Goal: Task Accomplishment & Management: Manage account settings

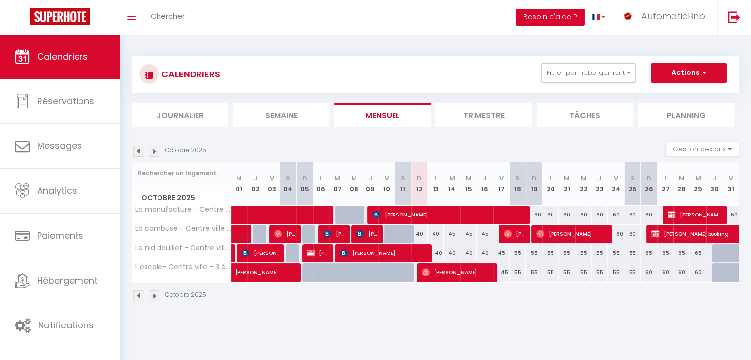
click at [560, 13] on button "Besoin d'aide ?" at bounding box center [550, 17] width 69 height 17
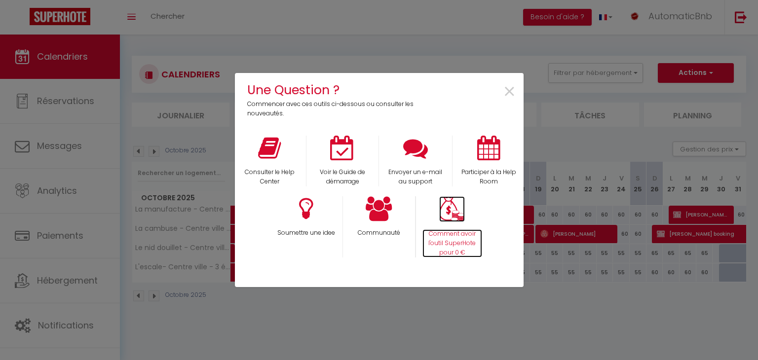
click at [456, 218] on img at bounding box center [452, 209] width 26 height 26
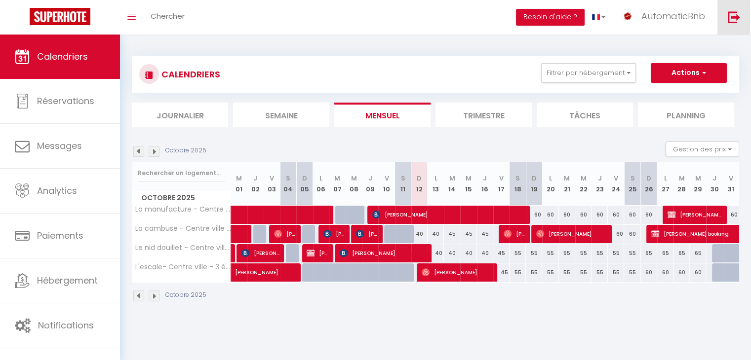
click at [744, 14] on link at bounding box center [733, 17] width 33 height 35
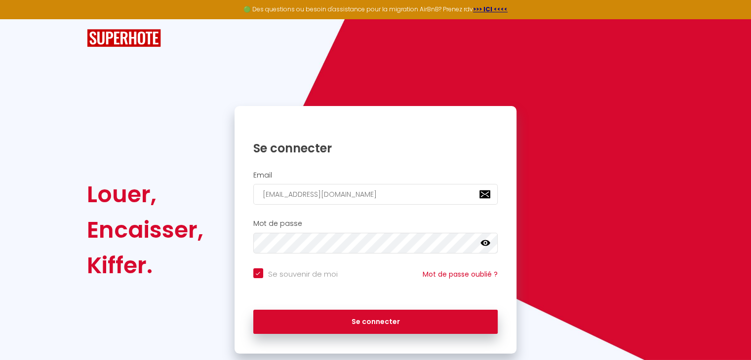
click at [279, 192] on input "[EMAIL_ADDRESS][DOMAIN_NAME]" at bounding box center [375, 194] width 245 height 21
type input "julien.besse@live.fr"
checkbox input "true"
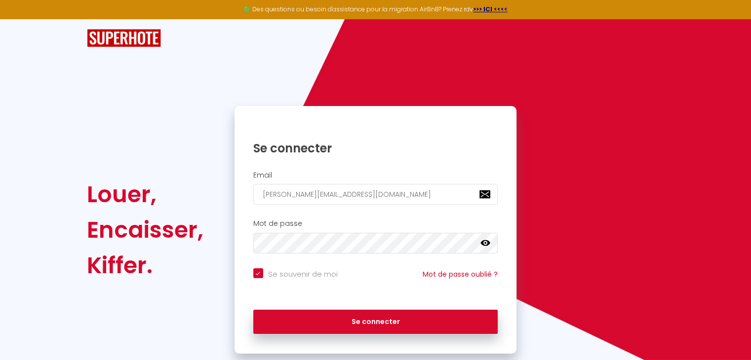
type input "julien.besse@live.fr"
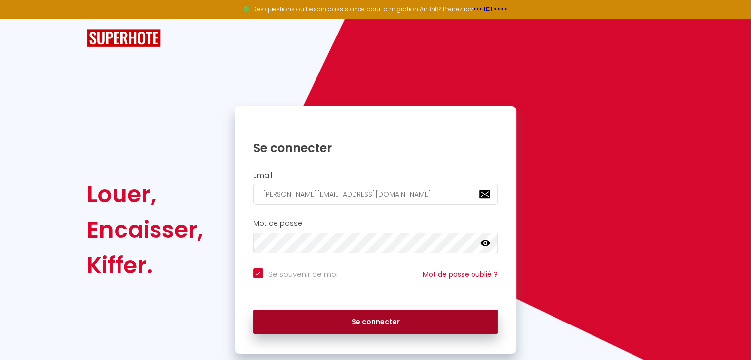
click at [328, 318] on button "Se connecter" at bounding box center [375, 322] width 245 height 25
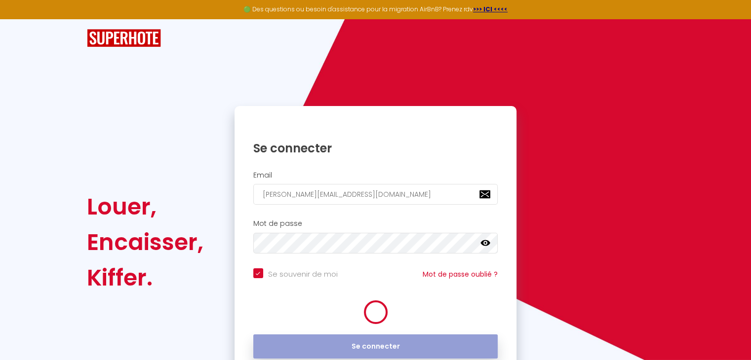
checkbox input "true"
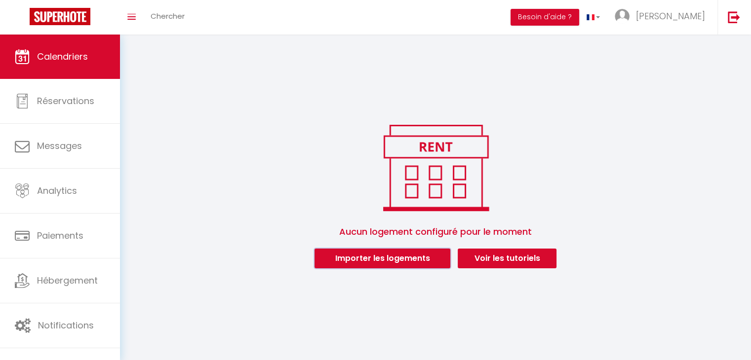
click at [357, 261] on button "Importer les logements" at bounding box center [382, 259] width 136 height 20
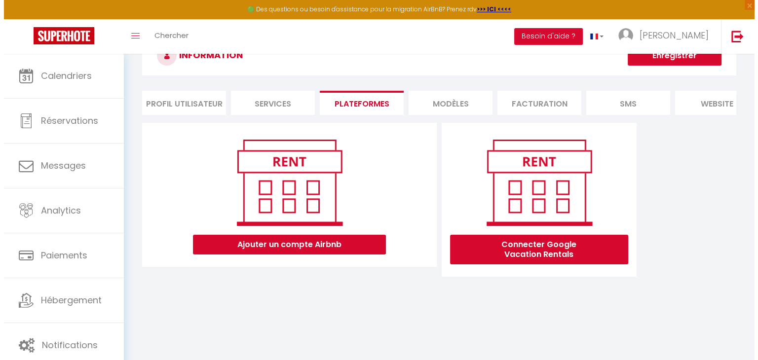
scroll to position [49, 0]
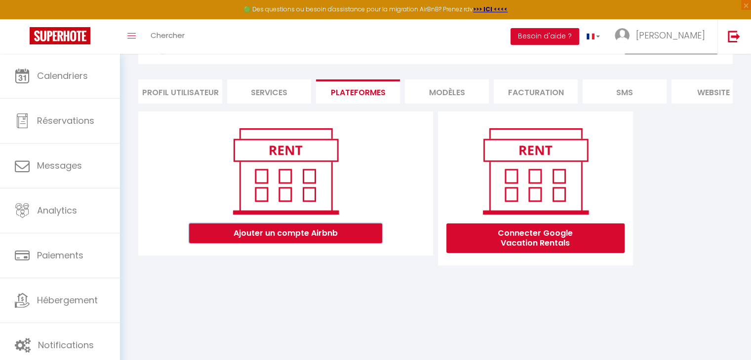
click at [322, 243] on button "Ajouter un compte Airbnb" at bounding box center [285, 234] width 193 height 20
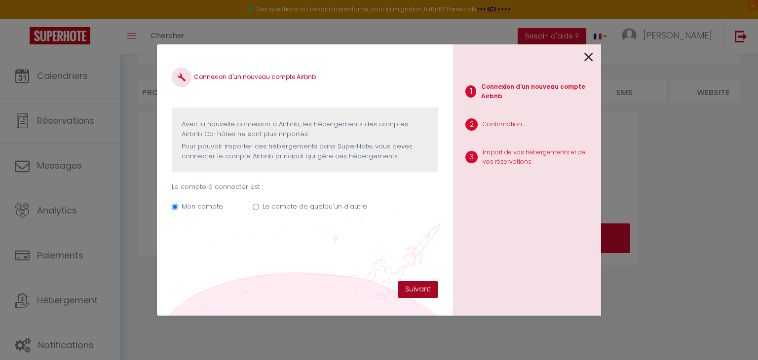
click at [414, 287] on button "Suivant" at bounding box center [418, 289] width 40 height 17
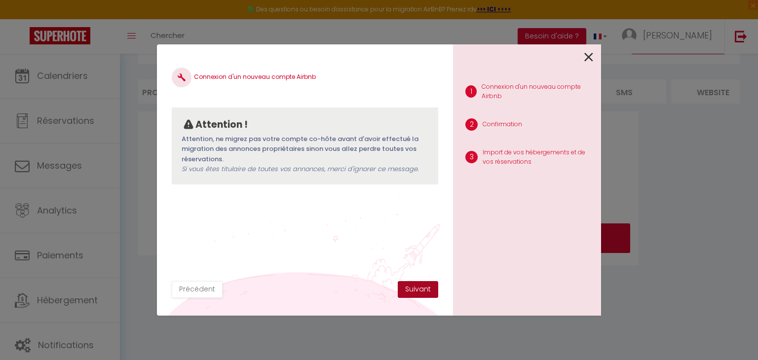
click at [425, 289] on button "Suivant" at bounding box center [418, 289] width 40 height 17
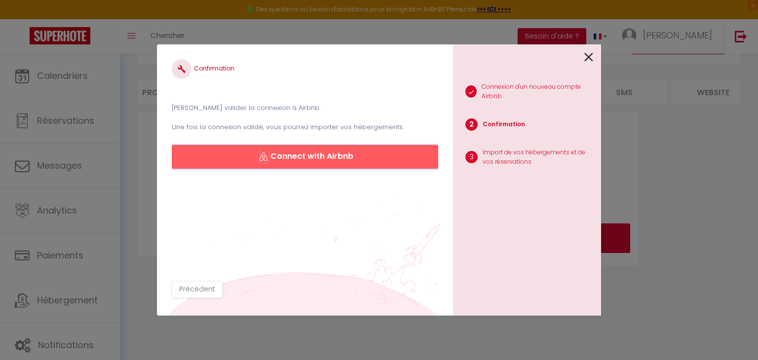
click at [348, 160] on button "Connect with Airbnb" at bounding box center [305, 157] width 267 height 24
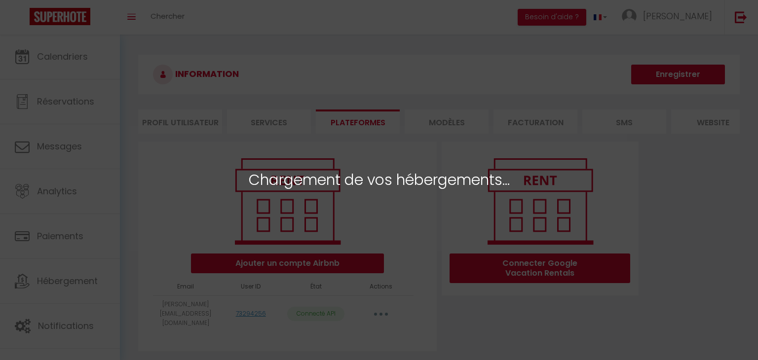
select select
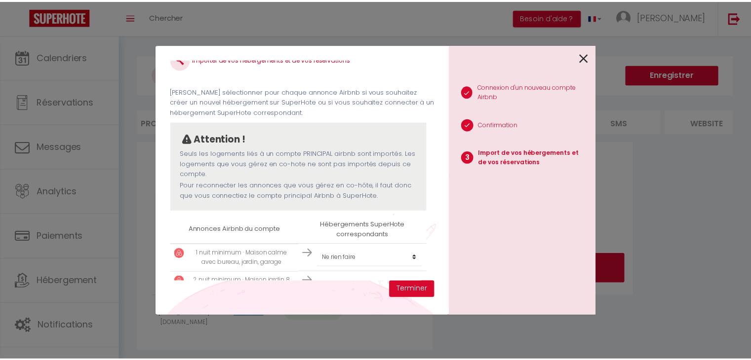
scroll to position [41, 0]
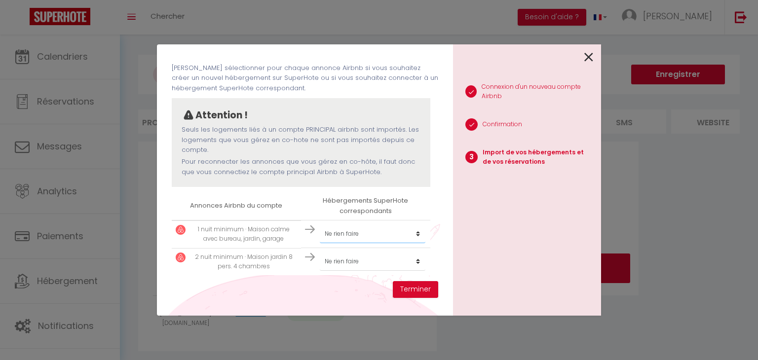
click at [348, 238] on select "Créer un nouvel hébergement Ne rien faire" at bounding box center [373, 234] width 106 height 19
click at [338, 239] on select "Créer un nouvel hébergement Ne rien faire" at bounding box center [373, 234] width 106 height 19
select select "create_new"
click at [320, 225] on select "Créer un nouvel hébergement Ne rien faire" at bounding box center [373, 234] width 106 height 19
click at [336, 259] on select "Créer un nouvel hébergement Ne rien faire" at bounding box center [373, 261] width 106 height 19
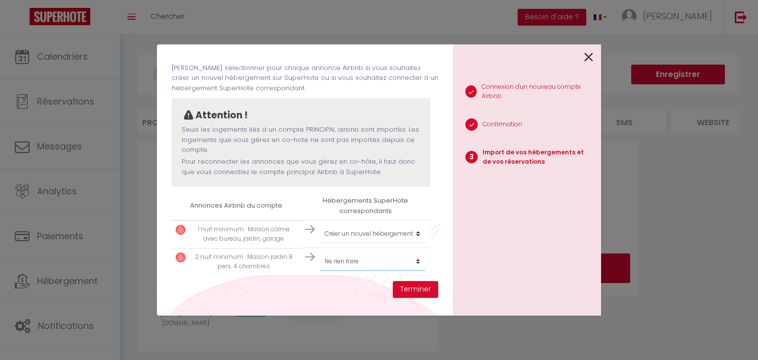
select select "create_new"
click at [320, 252] on select "Créer un nouvel hébergement Ne rien faire" at bounding box center [373, 261] width 106 height 19
click at [424, 288] on button "Terminer" at bounding box center [415, 289] width 45 height 17
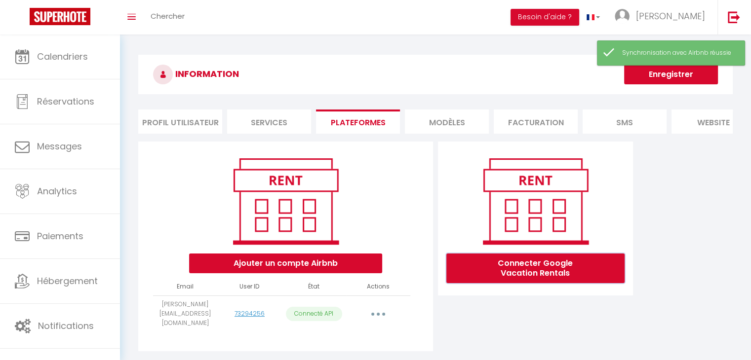
click at [518, 283] on button "Connecter Google Vacation Rentals" at bounding box center [535, 269] width 178 height 30
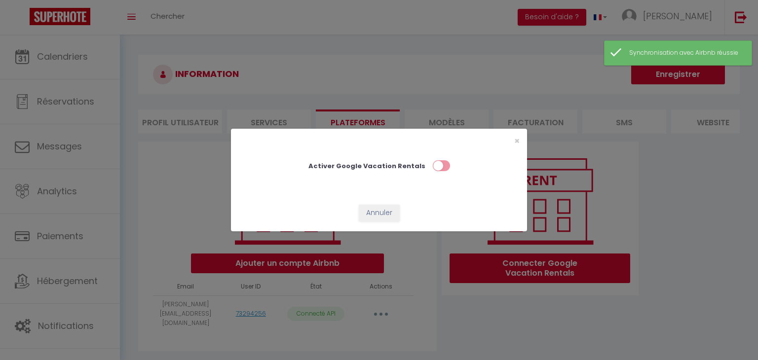
click at [439, 168] on input "checkbox" at bounding box center [441, 167] width 17 height 15
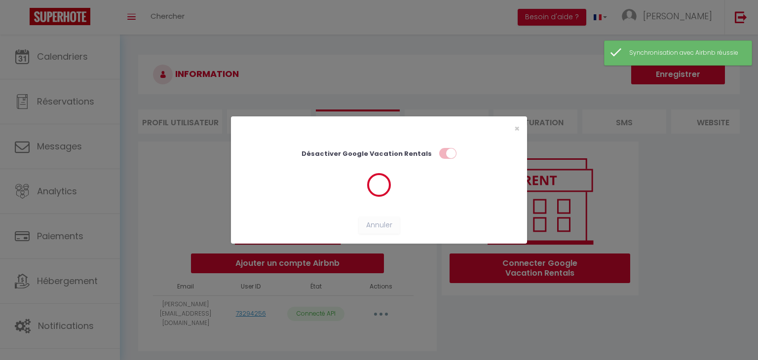
checkbox input "true"
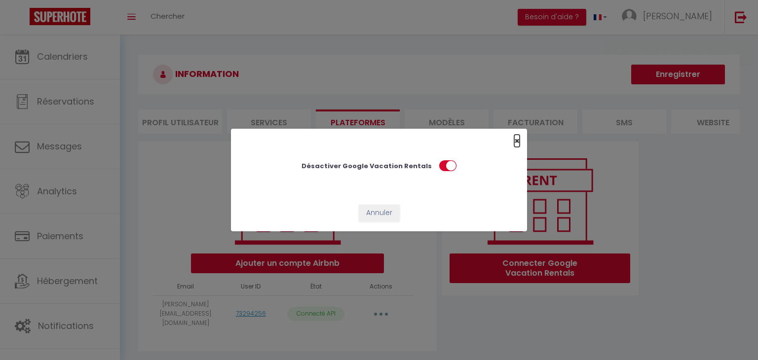
click at [517, 141] on span "×" at bounding box center [516, 141] width 5 height 12
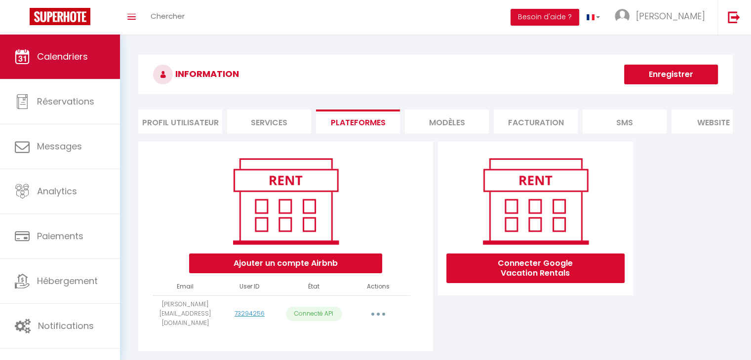
click at [65, 60] on span "Calendriers" at bounding box center [62, 56] width 51 height 12
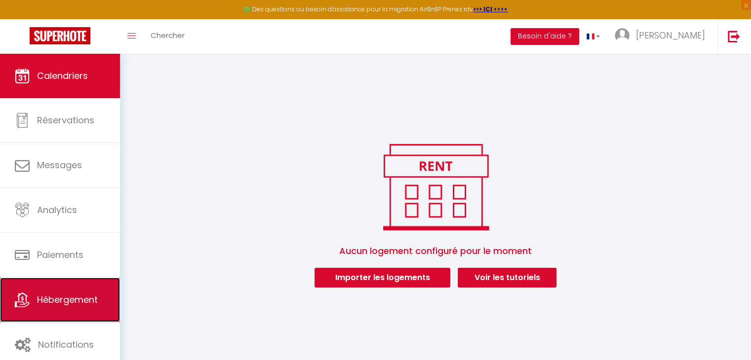
click at [61, 294] on span "Hébergement" at bounding box center [67, 300] width 61 height 12
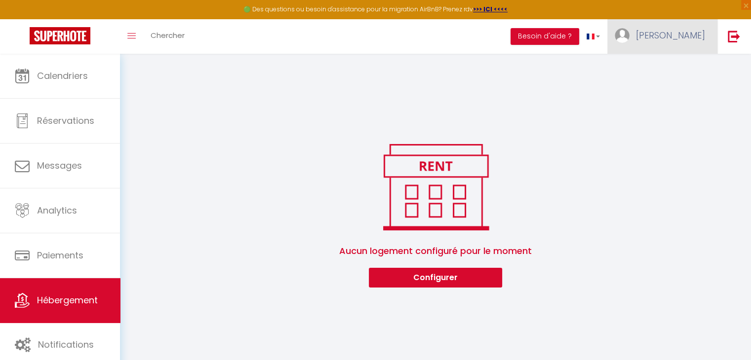
click at [688, 38] on span "Julien" at bounding box center [670, 35] width 69 height 12
click at [683, 66] on link "Paramètres" at bounding box center [677, 68] width 73 height 17
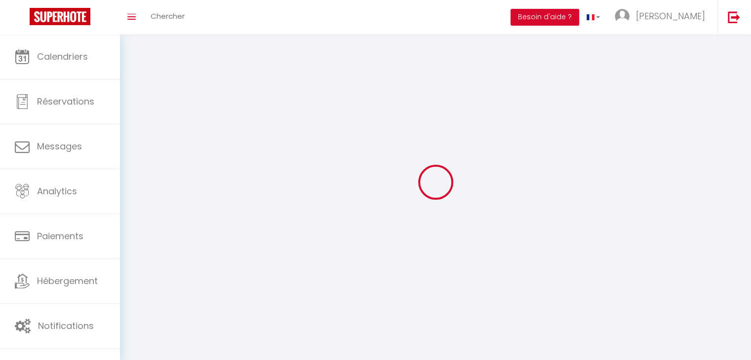
type input "Julien"
type input "Bessé"
type input "+33663512973"
type input "24, rue du vélodrome"
type input "85000"
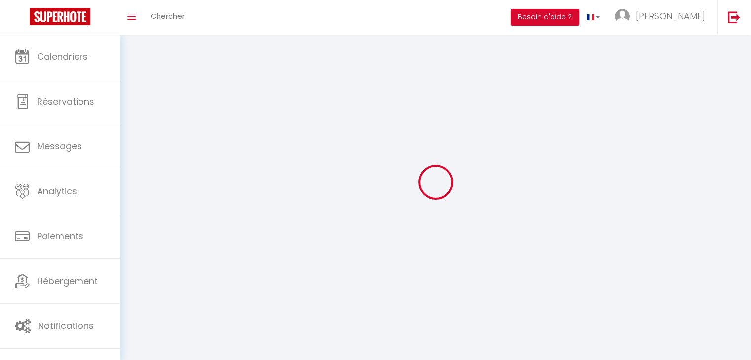
type input "La Roche sur Yon"
type input "797rrlcFYlJkkQ81rZR9Gt3W6"
type input "Hir4YNLbW9BcAqGDlour87n10"
type input "https://app.superhote.com/#/get-available-rentals/Hir4YNLbW9BcAqGDlour87n10"
select select "28"
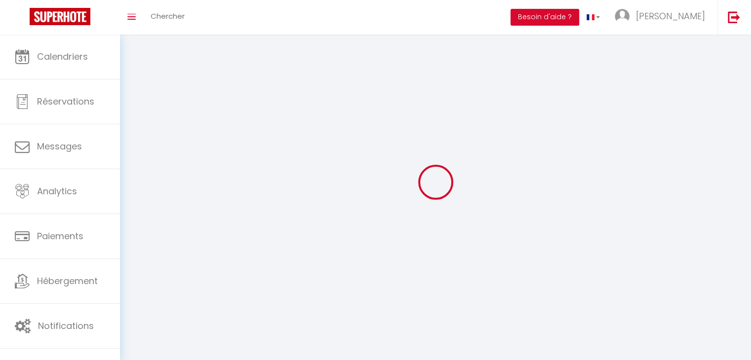
select select "fr"
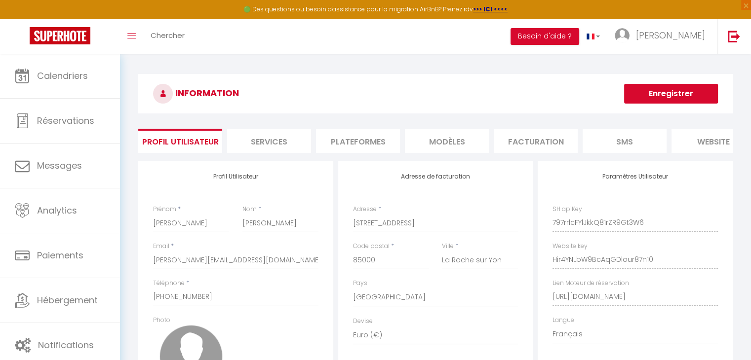
click at [346, 141] on li "Plateformes" at bounding box center [358, 141] width 84 height 24
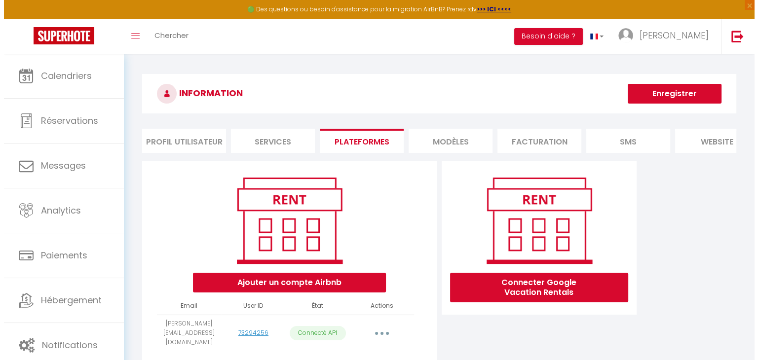
scroll to position [53, 0]
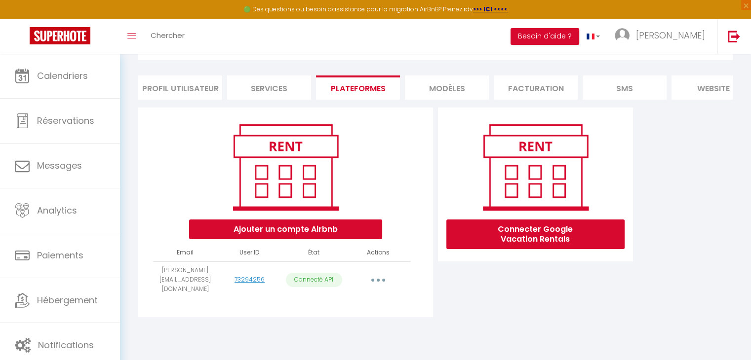
click at [386, 280] on button "button" at bounding box center [378, 280] width 28 height 16
click at [358, 298] on link "Importer les appartements" at bounding box center [334, 302] width 109 height 17
select select
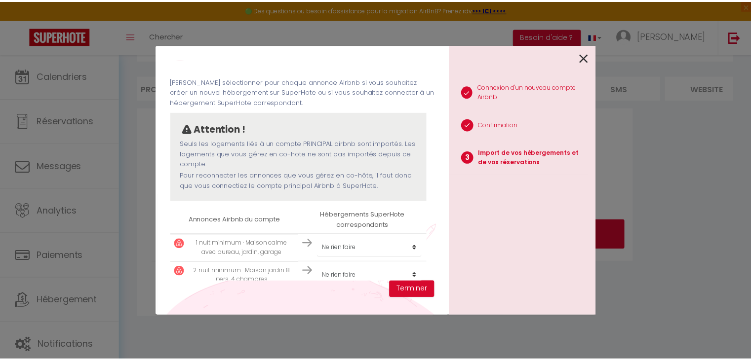
scroll to position [41, 0]
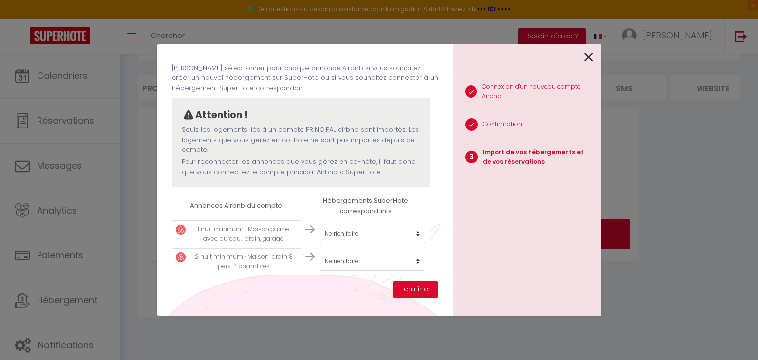
click at [343, 240] on select "Créer un nouvel hébergement Ne rien faire" at bounding box center [373, 234] width 106 height 19
select select "create_new"
click at [320, 225] on select "Créer un nouvel hébergement Ne rien faire" at bounding box center [373, 234] width 106 height 19
click at [343, 260] on select "Créer un nouvel hébergement Ne rien faire" at bounding box center [373, 261] width 106 height 19
select select "create_new"
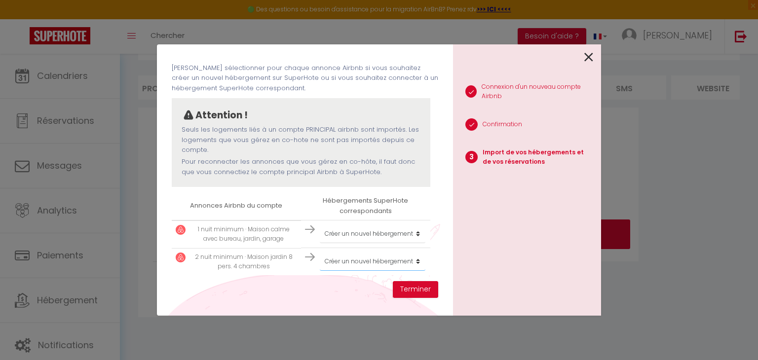
click at [320, 252] on select "Créer un nouvel hébergement Ne rien faire" at bounding box center [373, 261] width 106 height 19
click at [407, 288] on button "Terminer" at bounding box center [415, 289] width 45 height 17
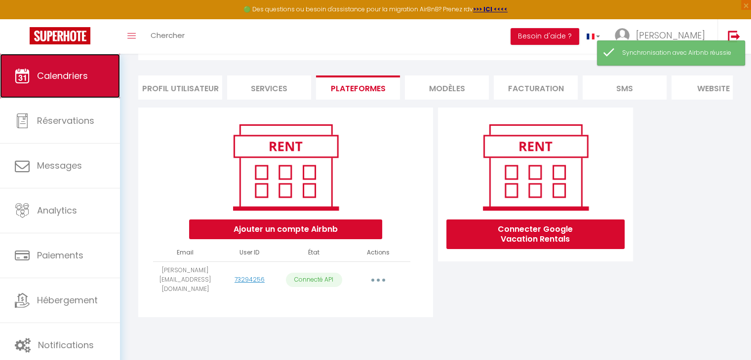
click at [31, 81] on link "Calendriers" at bounding box center [60, 76] width 120 height 44
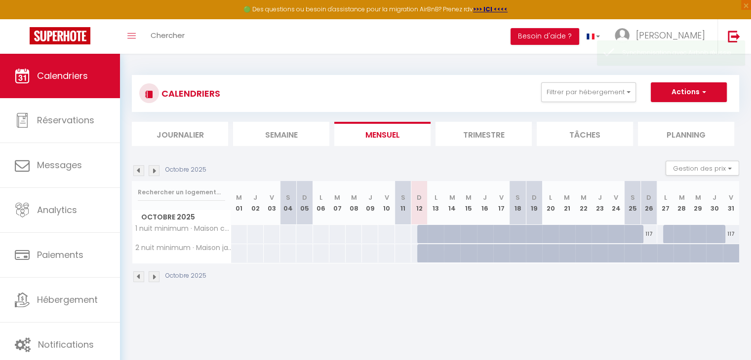
click at [155, 169] on img at bounding box center [154, 170] width 11 height 11
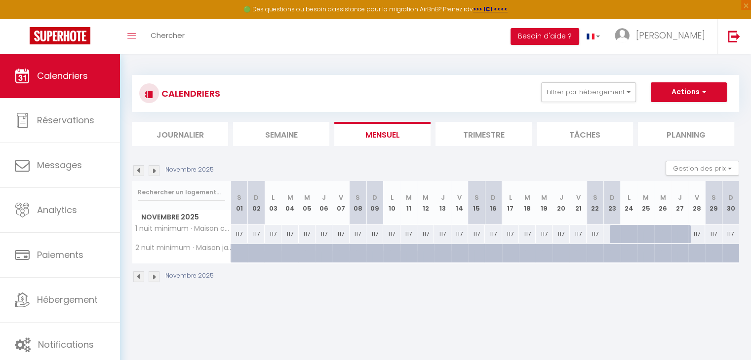
click at [140, 170] on img at bounding box center [138, 170] width 11 height 11
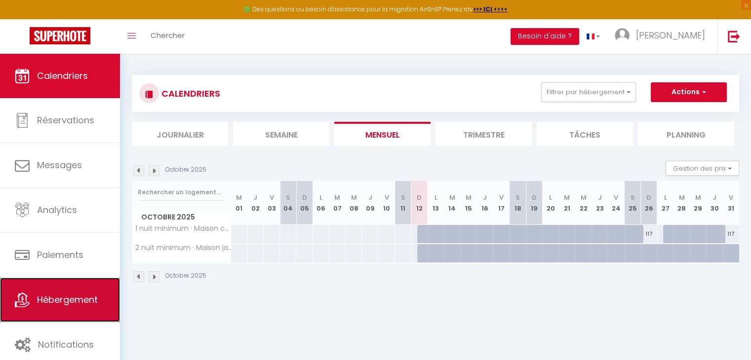
click at [67, 316] on link "Hébergement" at bounding box center [60, 300] width 120 height 44
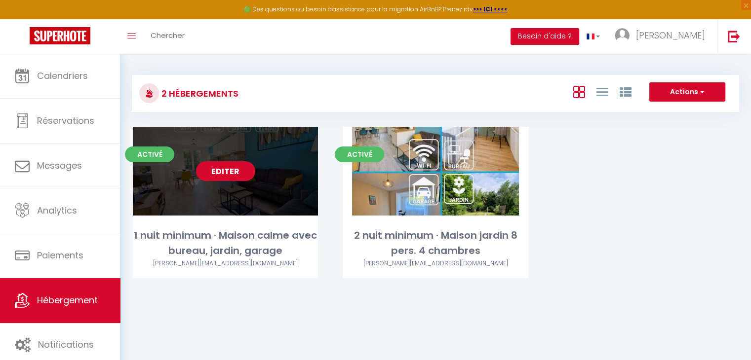
click at [208, 173] on link "Editer" at bounding box center [225, 171] width 59 height 20
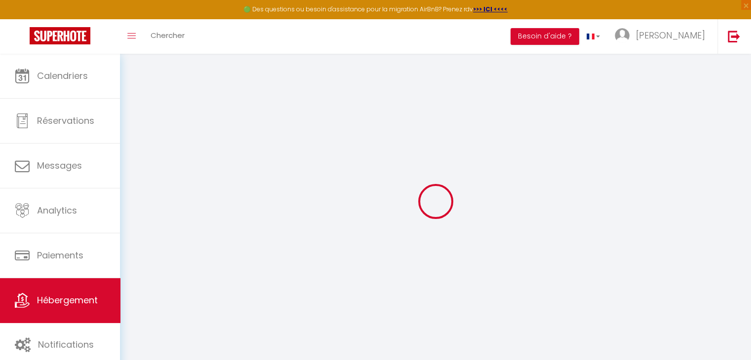
select select "16:00"
select select "23:45"
select select "11:00"
select select "30"
select select "120"
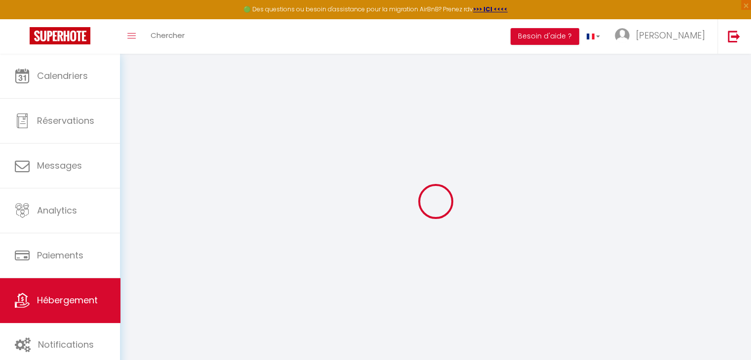
select select
checkbox input "false"
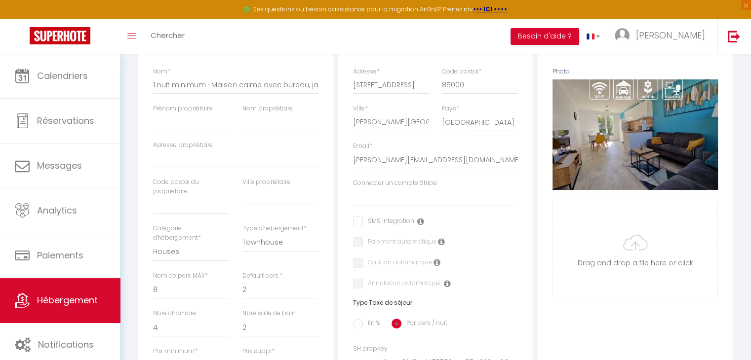
scroll to position [49, 0]
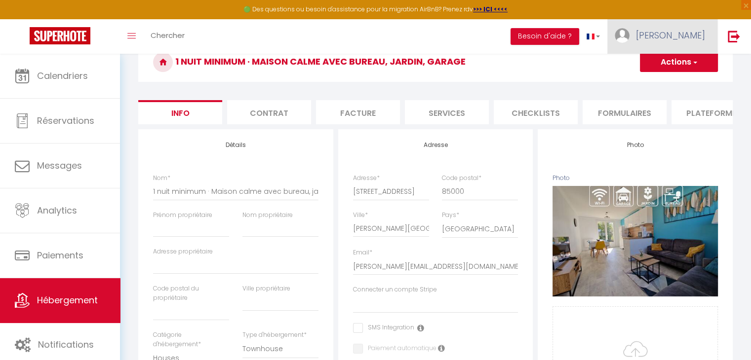
click at [693, 38] on span "Julien" at bounding box center [670, 35] width 69 height 12
click at [689, 63] on link "Paramètres" at bounding box center [677, 68] width 73 height 17
select select "fr"
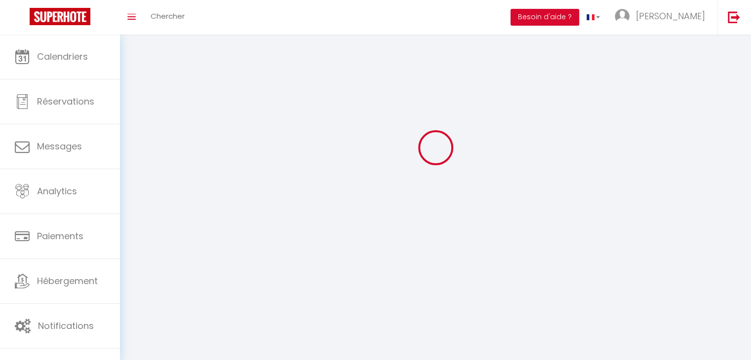
type input "Julien"
type input "Bessé"
type input "+33663512973"
type input "24, rue du vélodrome"
type input "85000"
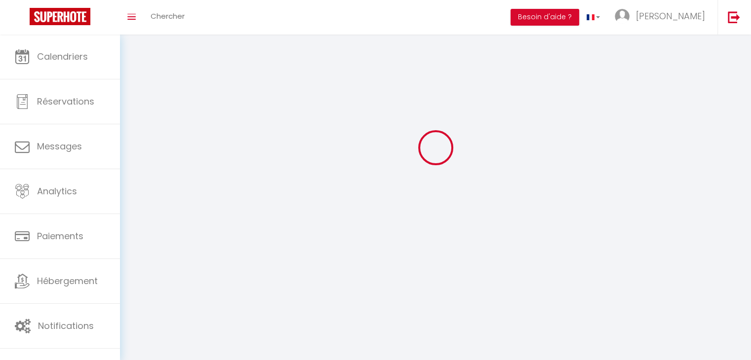
type input "La Roche sur Yon"
type input "797rrlcFYlJkkQ81rZR9Gt3W6"
type input "Hir4YNLbW9BcAqGDlour87n10"
select select "28"
select select "fr"
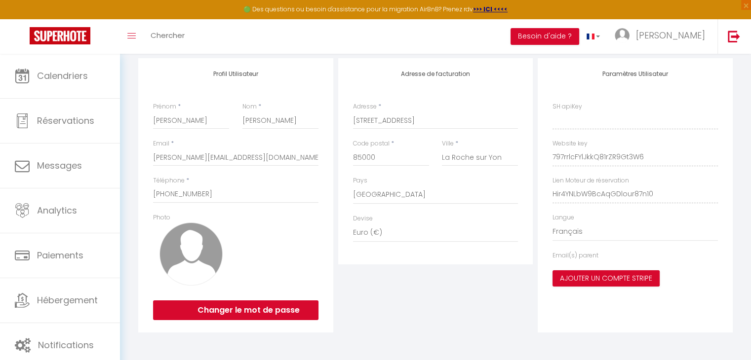
type input "797rrlcFYlJkkQ81rZR9Gt3W6"
type input "Hir4YNLbW9BcAqGDlour87n10"
type input "https://app.superhote.com/#/get-available-rentals/Hir4YNLbW9BcAqGDlour87n10"
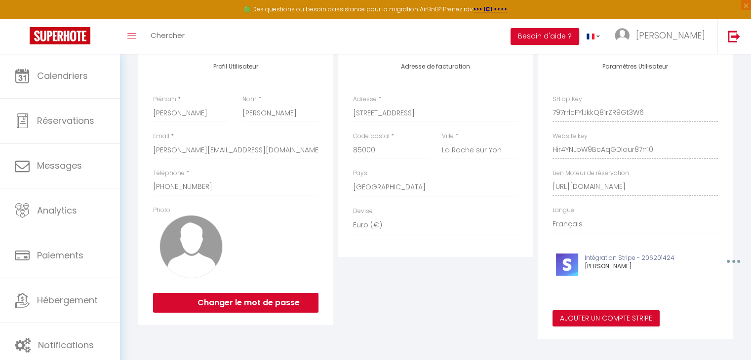
scroll to position [124, 0]
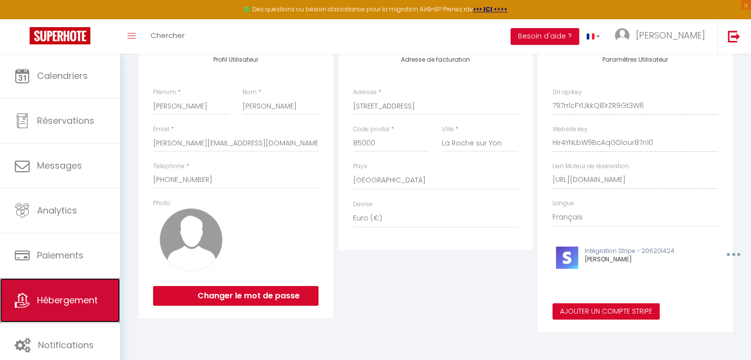
click at [77, 305] on span "Hébergement" at bounding box center [67, 300] width 61 height 12
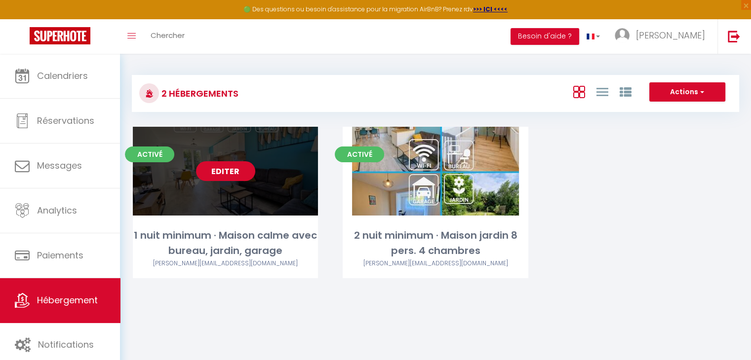
click at [226, 173] on link "Editer" at bounding box center [225, 171] width 59 height 20
select select "3"
select select "2"
select select "1"
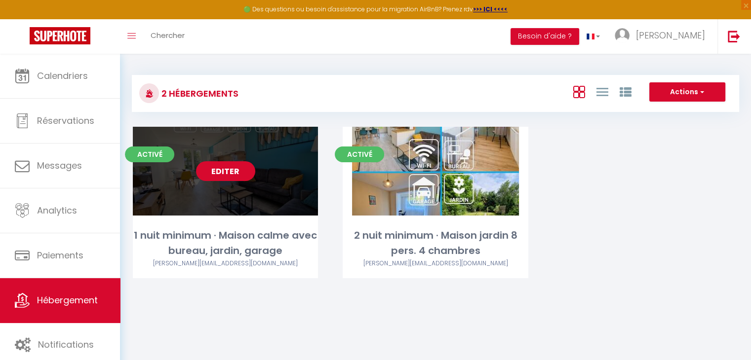
select select "1"
select select "28"
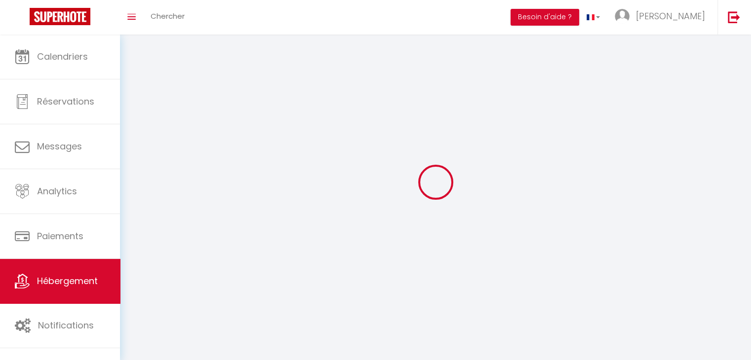
select select
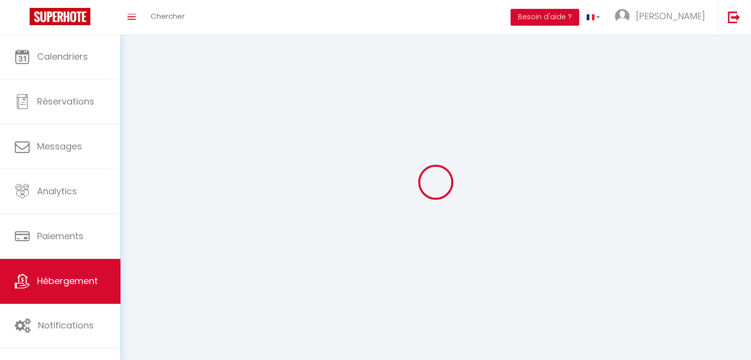
checkbox input "false"
select select
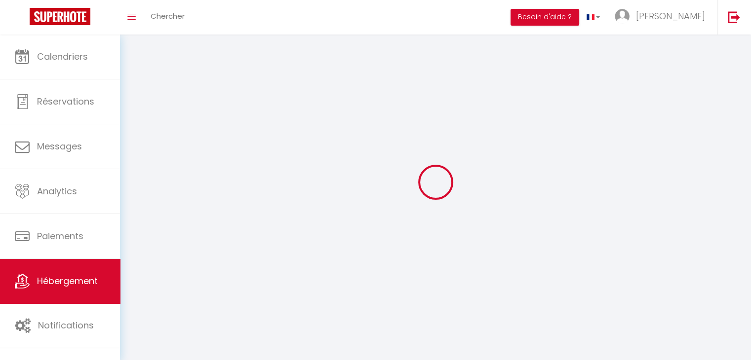
select select
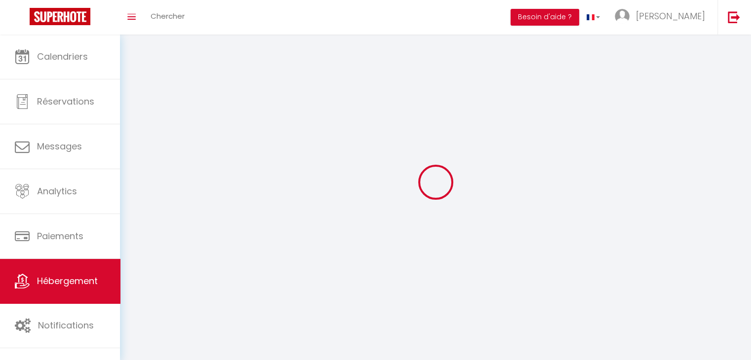
select select
checkbox input "false"
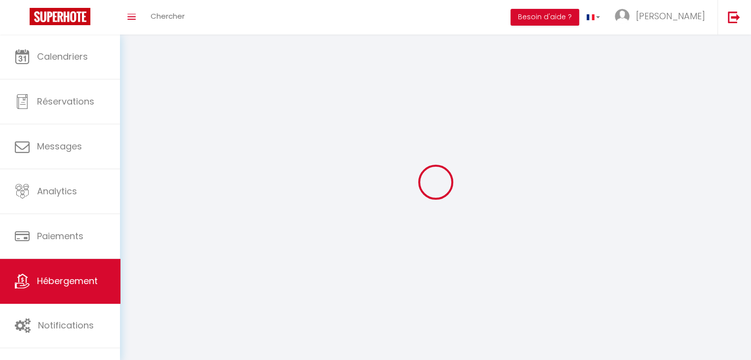
select select
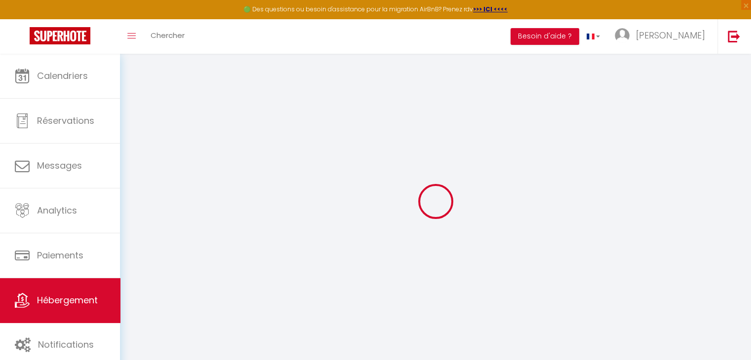
select select
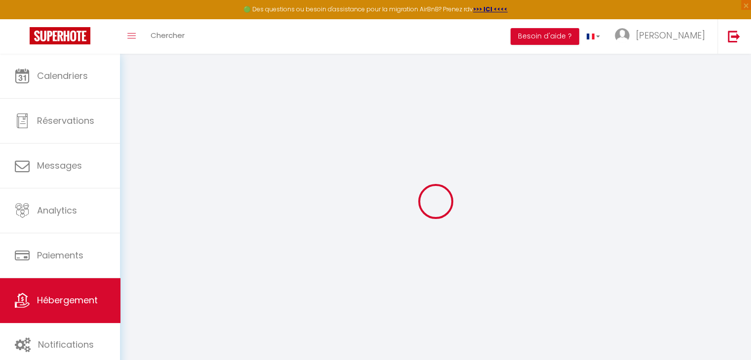
select select
checkbox input "false"
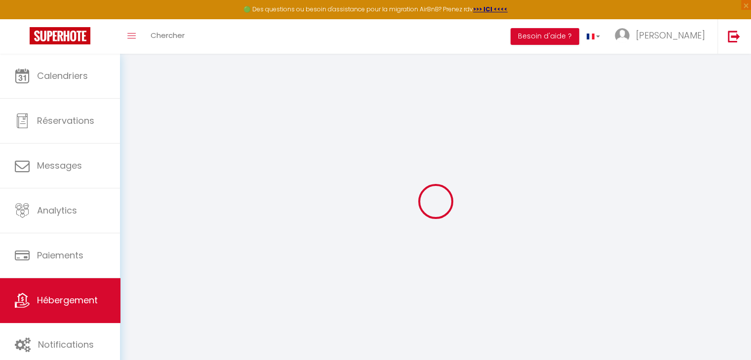
select select
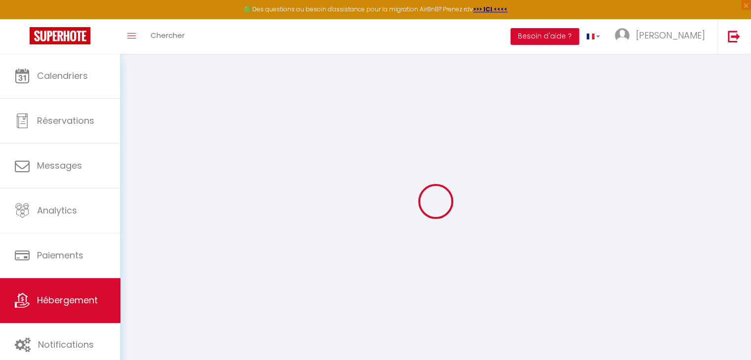
select select
checkbox input "false"
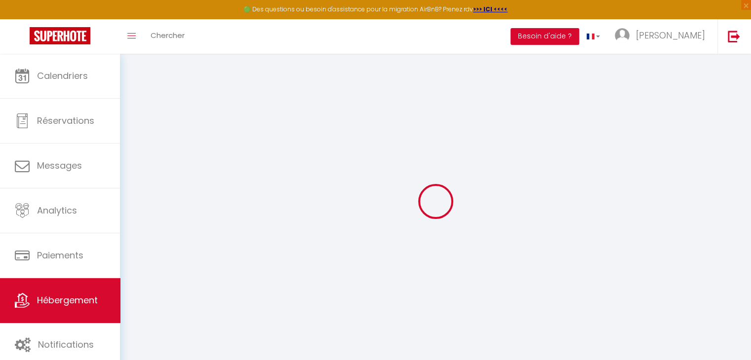
checkbox input "false"
select select
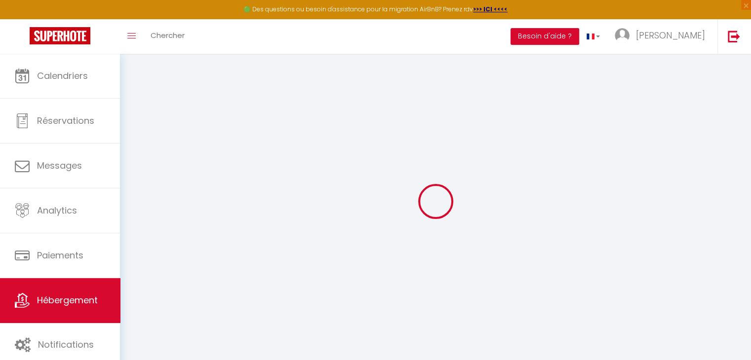
select select
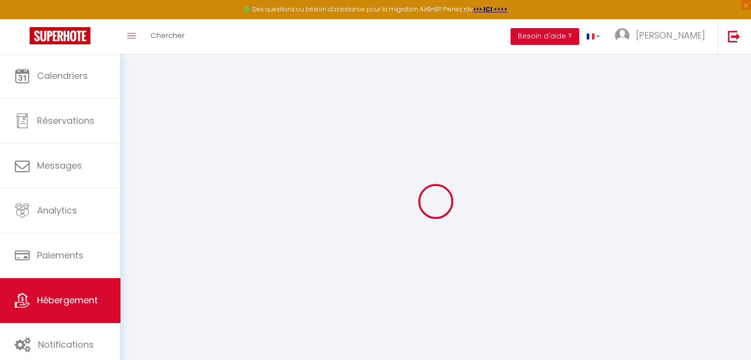
checkbox input "false"
select select
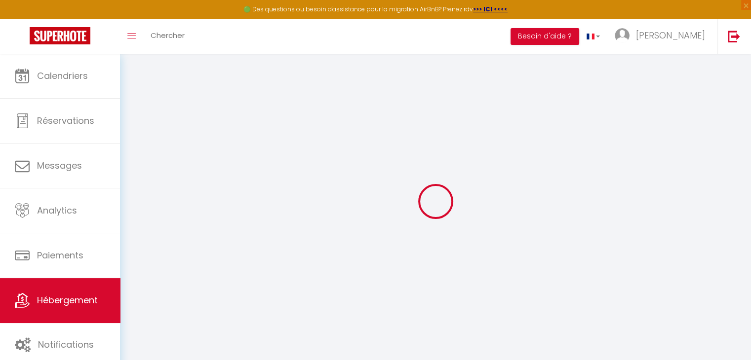
select select
type input "1 nuit minimum · Maison calme avec bureau, jardin, garage"
select select "houses"
select select "8"
select select "4"
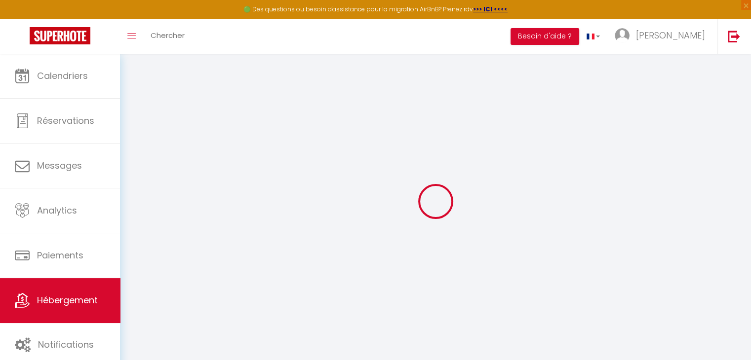
select select "2"
type input "140"
select select
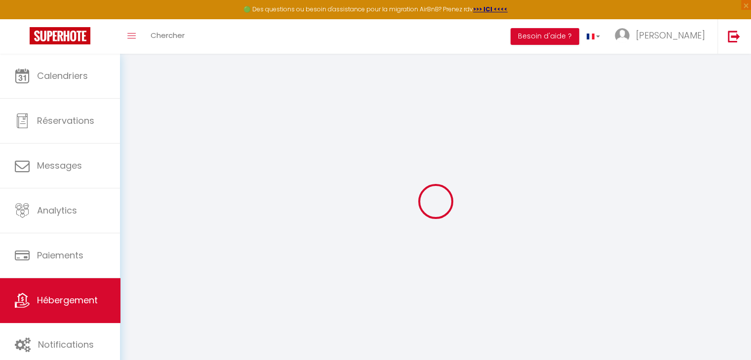
select select
type input "24 Rue du Vélodrome"
type input "85000"
type input "La Roche-sur-Yon"
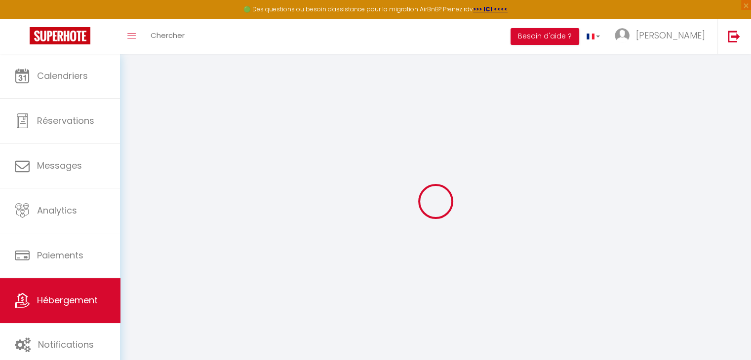
type input "julien.besse@live.fr"
select select
checkbox input "false"
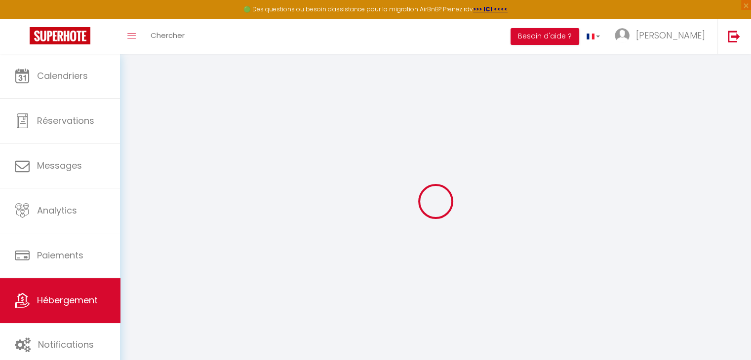
checkbox input "false"
select select
type input "0"
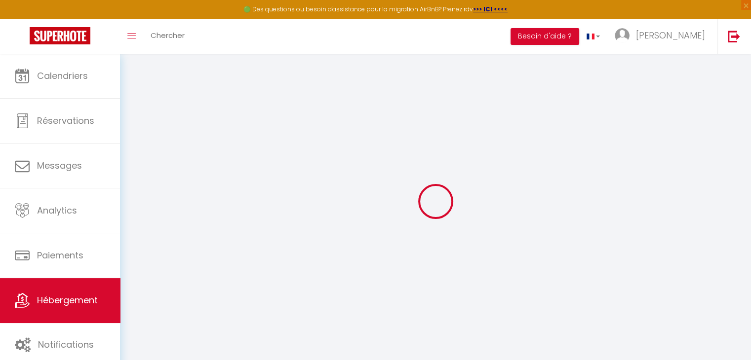
type input "0"
select select
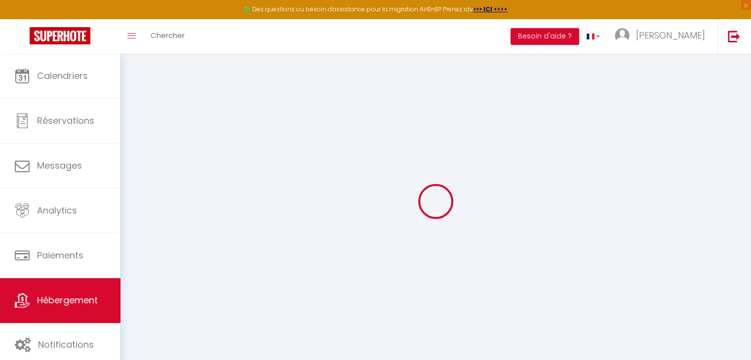
select select
checkbox input "false"
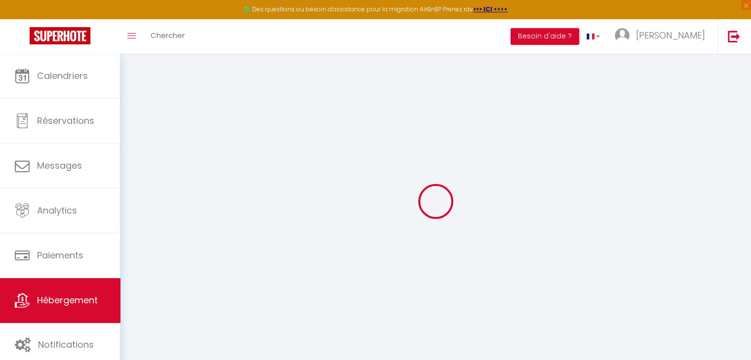
checkbox input "false"
select select "townhouse"
select select
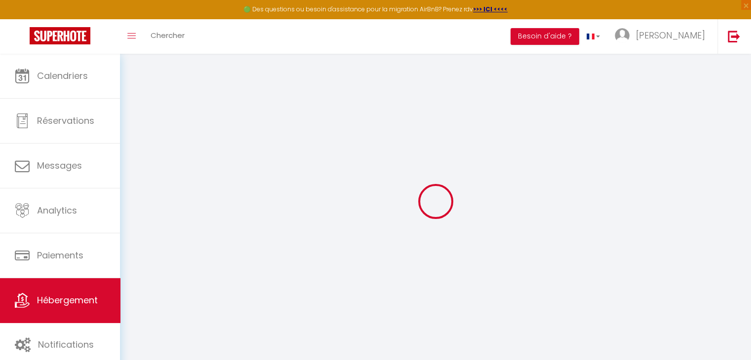
select select
checkbox input "false"
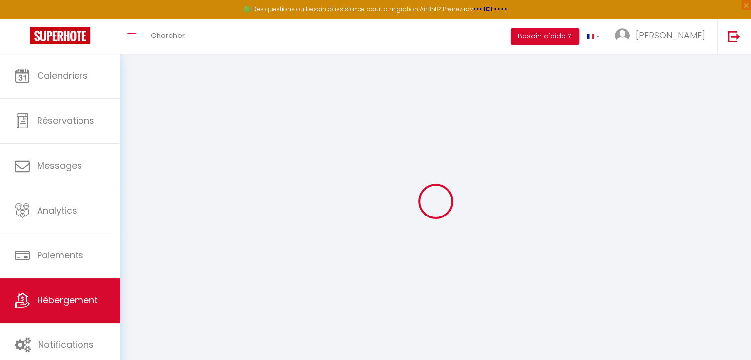
checkbox input "false"
select select
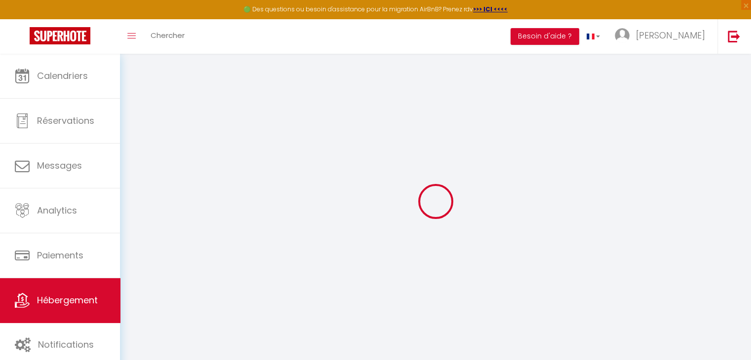
select select
checkbox input "false"
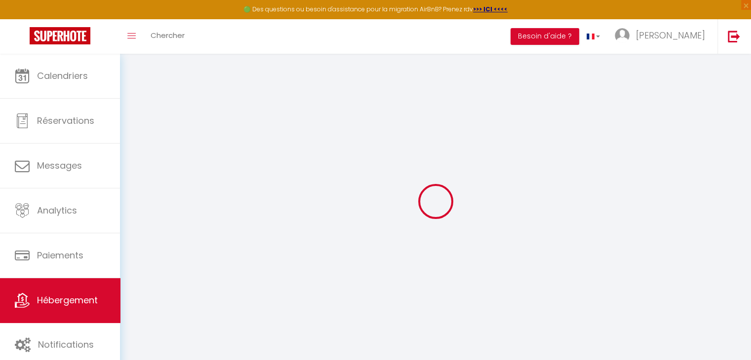
checkbox input "false"
select select
checkbox input "false"
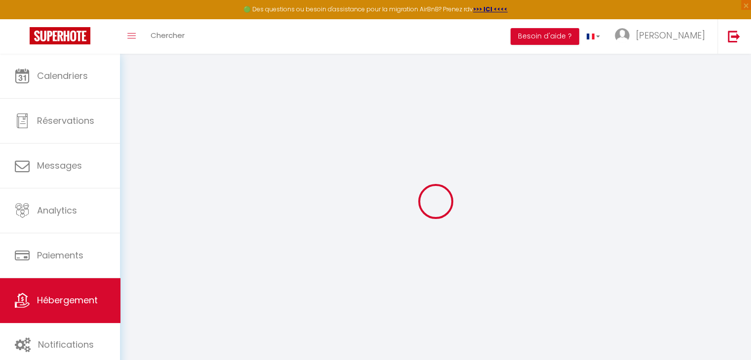
checkbox input "false"
select select
checkbox input "false"
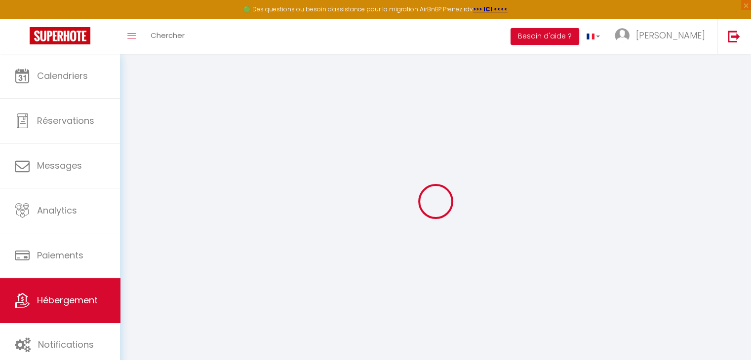
checkbox input "false"
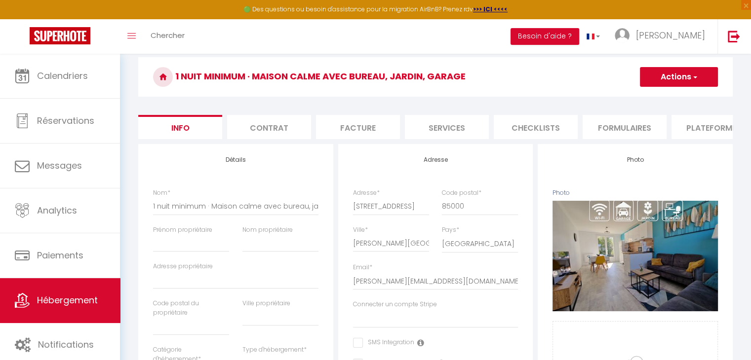
scroll to position [197, 0]
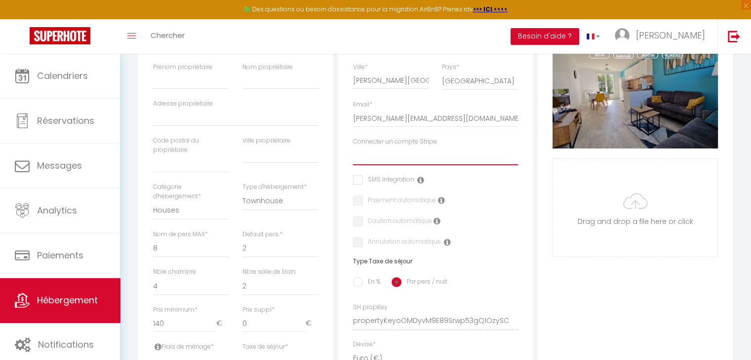
click at [387, 163] on select "Julien" at bounding box center [435, 156] width 165 height 19
select select "15870"
click at [353, 154] on select "Julien" at bounding box center [435, 156] width 165 height 19
checkbox input "false"
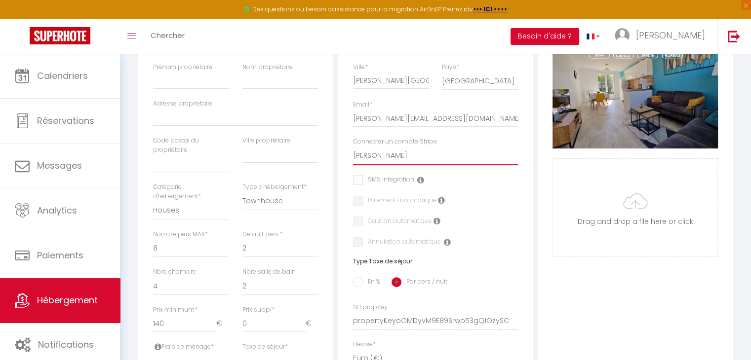
checkbox input "false"
click at [374, 185] on input "checkbox" at bounding box center [383, 180] width 61 height 10
checkbox input "true"
checkbox input "false"
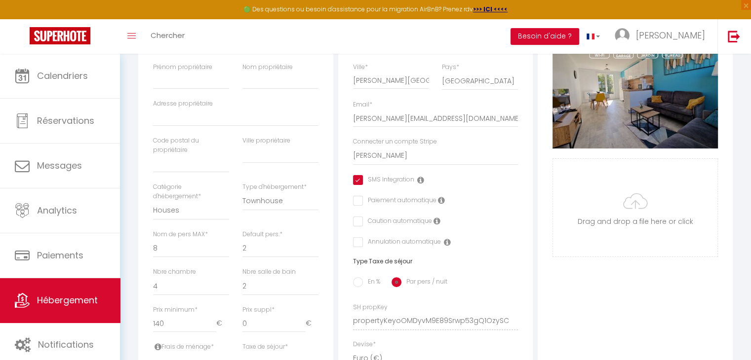
checkbox input "false"
click at [359, 185] on input "checkbox" at bounding box center [383, 180] width 61 height 10
checkbox input "false"
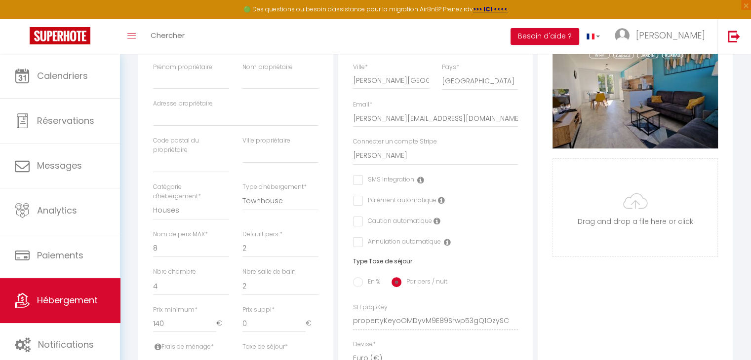
checkbox input "false"
click at [358, 206] on input "checkbox" at bounding box center [356, 201] width 6 height 10
checkbox input "true"
checkbox input "false"
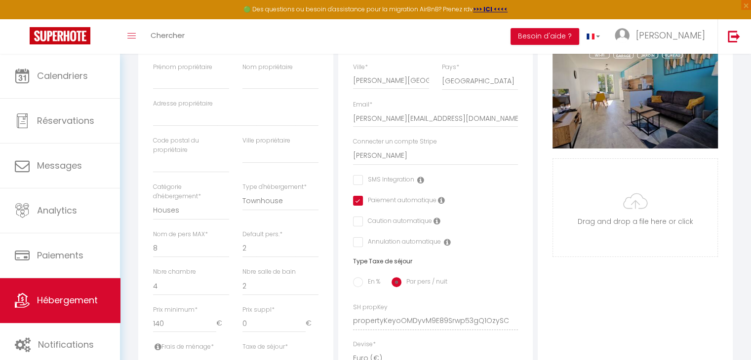
checkbox input "false"
click at [358, 224] on input "checkbox" at bounding box center [356, 222] width 6 height 10
checkbox input "true"
checkbox input "false"
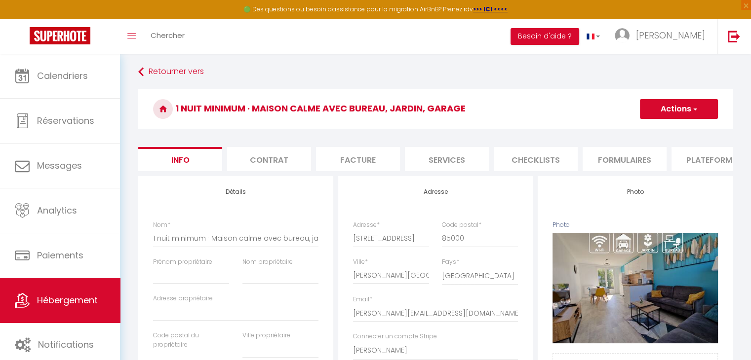
scroll to position [0, 0]
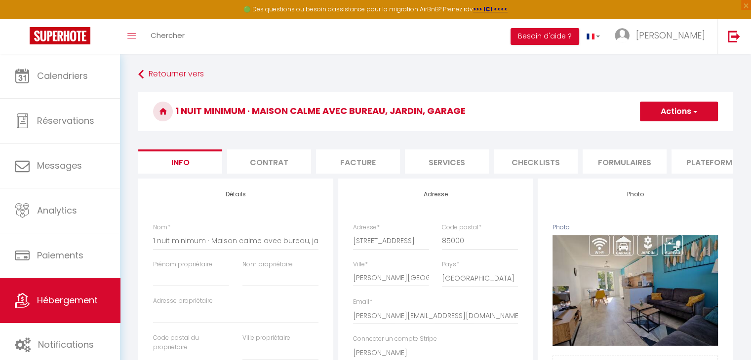
click at [657, 113] on button "Actions" at bounding box center [679, 112] width 78 height 20
click at [650, 132] on input "Enregistrer" at bounding box center [639, 133] width 37 height 10
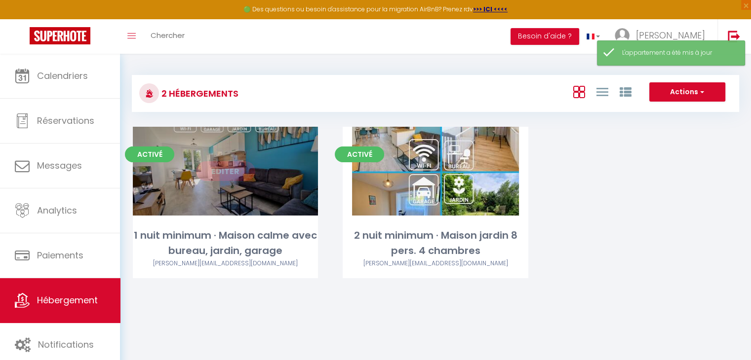
click at [229, 173] on link "Editer" at bounding box center [225, 171] width 59 height 20
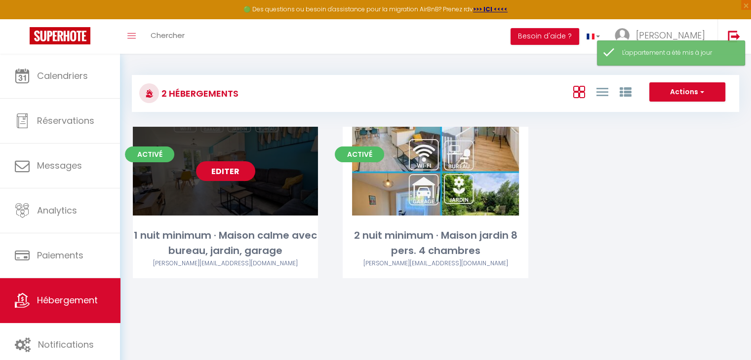
click at [229, 173] on link "Editer" at bounding box center [225, 171] width 59 height 20
select select "3"
select select "2"
select select "1"
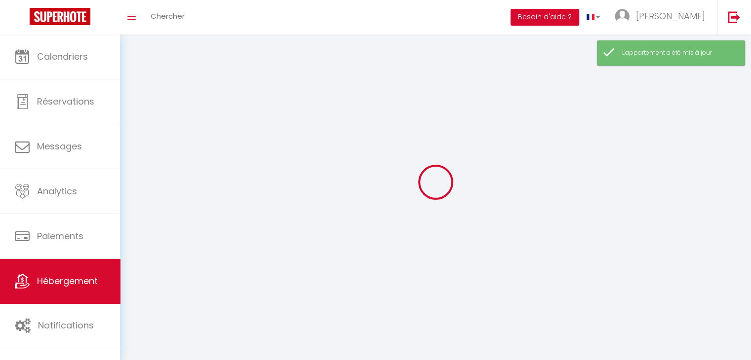
select select
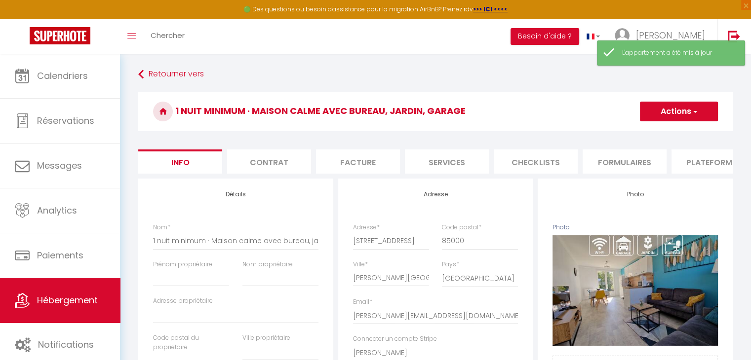
scroll to position [0, 275]
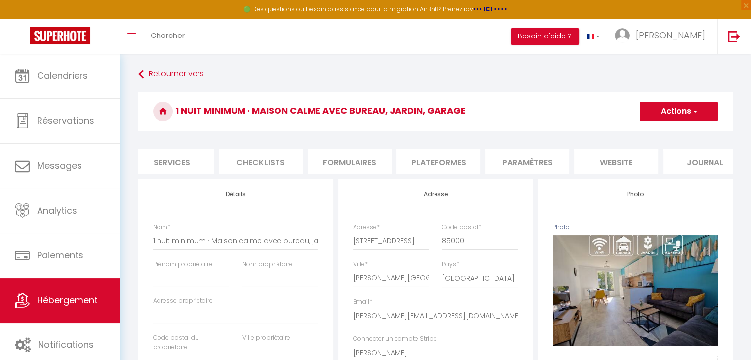
click at [536, 163] on li "Paramètres" at bounding box center [527, 162] width 84 height 24
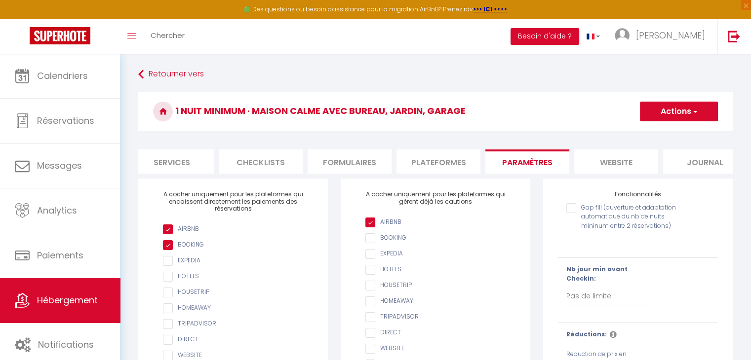
click at [167, 250] on input "checkbox" at bounding box center [238, 245] width 150 height 10
click at [194, 250] on input "checkbox" at bounding box center [238, 245] width 150 height 10
click at [687, 106] on button "Actions" at bounding box center [679, 112] width 78 height 20
click at [675, 130] on input "Enregistrer" at bounding box center [667, 133] width 37 height 10
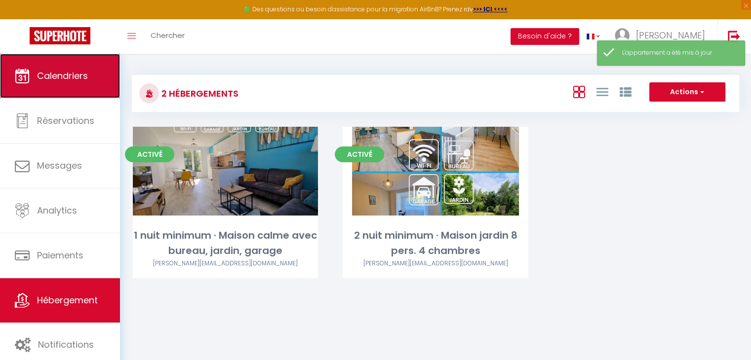
click at [49, 79] on span "Calendriers" at bounding box center [62, 76] width 51 height 12
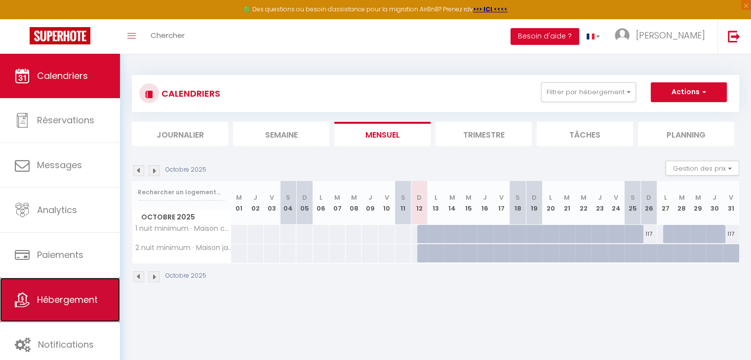
click at [51, 294] on span "Hébergement" at bounding box center [67, 300] width 61 height 12
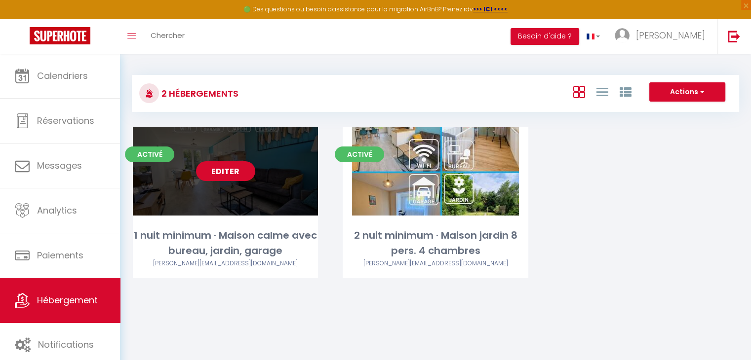
click at [233, 174] on link "Editer" at bounding box center [225, 171] width 59 height 20
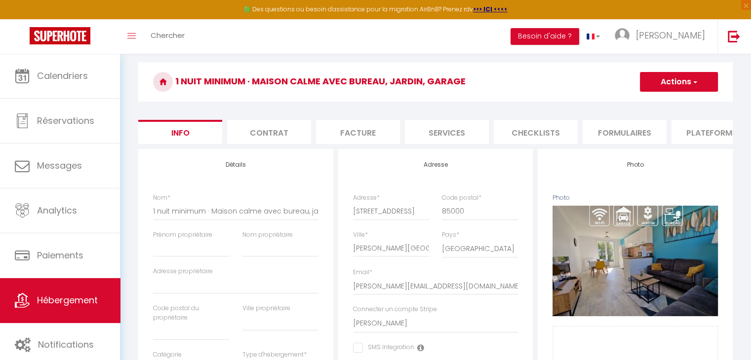
scroll to position [99, 0]
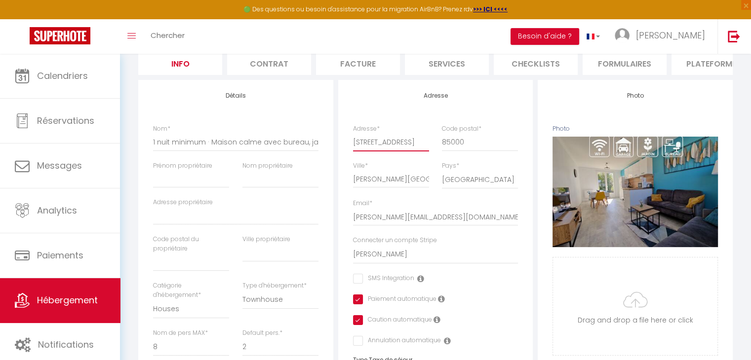
click at [375, 151] on input "24 Rue du Vélodrome" at bounding box center [391, 142] width 76 height 18
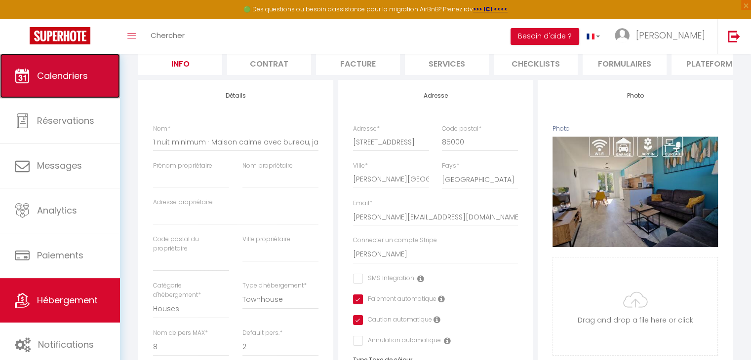
click at [76, 76] on span "Calendriers" at bounding box center [62, 76] width 51 height 12
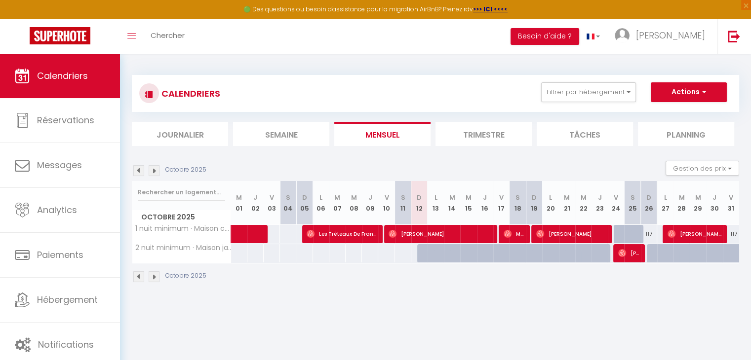
click at [153, 174] on img at bounding box center [154, 170] width 11 height 11
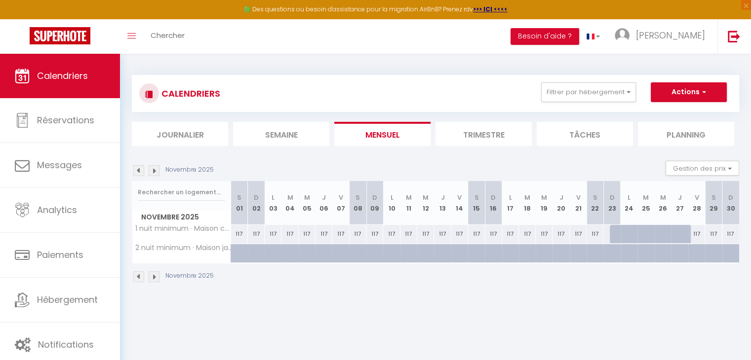
click at [138, 173] on img at bounding box center [138, 170] width 11 height 11
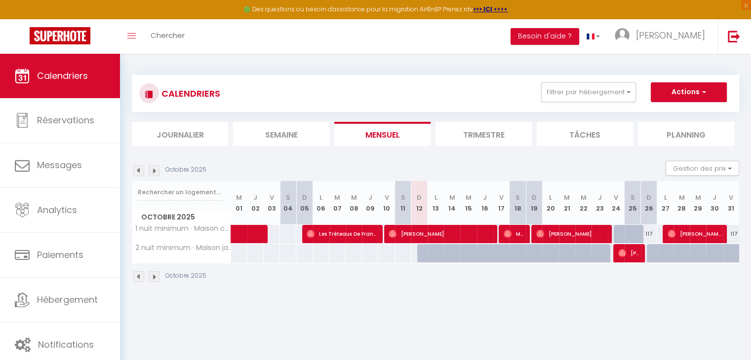
click at [154, 279] on img at bounding box center [154, 277] width 11 height 11
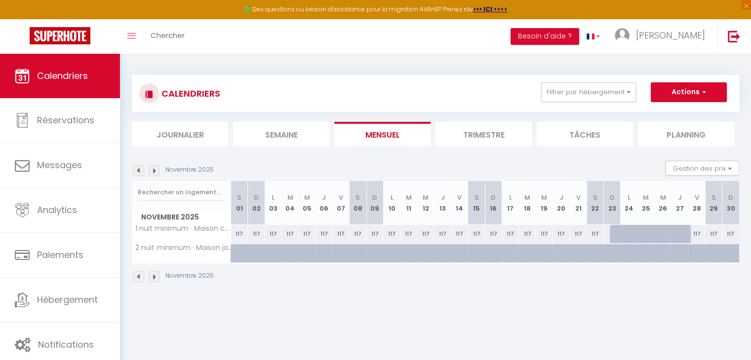
click at [138, 276] on img at bounding box center [138, 277] width 11 height 11
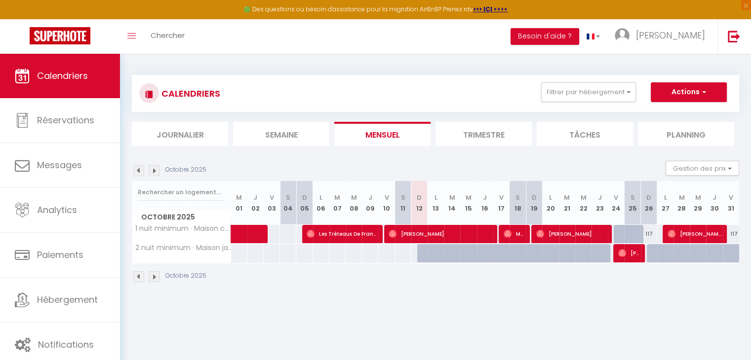
click at [733, 233] on div "117" at bounding box center [731, 234] width 16 height 18
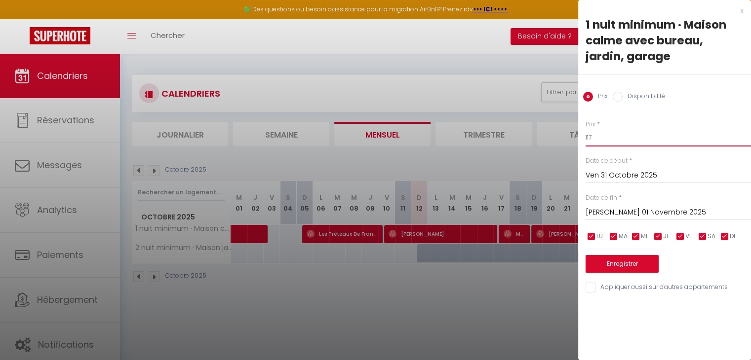
drag, startPoint x: 599, startPoint y: 134, endPoint x: 581, endPoint y: 136, distance: 17.8
click at [581, 136] on div "Prix * 117 Statut * Disponible Indisponible Date de début * Ven 31 Octobre 2025…" at bounding box center [664, 201] width 173 height 187
click at [727, 233] on input "checkbox" at bounding box center [725, 237] width 10 height 10
click at [661, 235] on input "checkbox" at bounding box center [658, 237] width 10 height 10
click at [642, 235] on span "ME" at bounding box center [645, 236] width 8 height 9
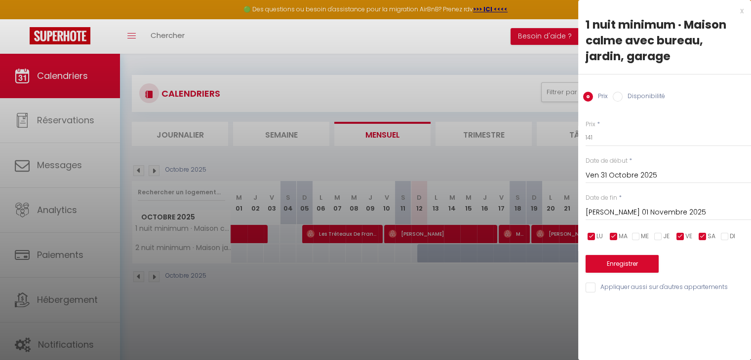
click at [616, 235] on input "checkbox" at bounding box center [614, 237] width 10 height 10
click at [591, 235] on input "checkbox" at bounding box center [591, 237] width 10 height 10
click at [618, 208] on input "Sam 01 Novembre 2025" at bounding box center [667, 212] width 165 height 13
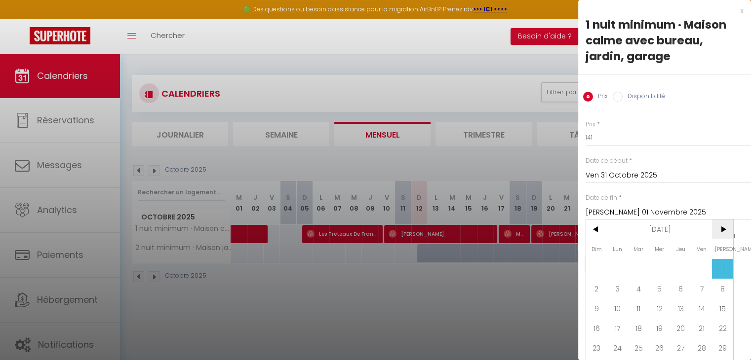
click at [723, 232] on span ">" at bounding box center [722, 230] width 21 height 20
click at [723, 231] on span ">" at bounding box center [722, 230] width 21 height 20
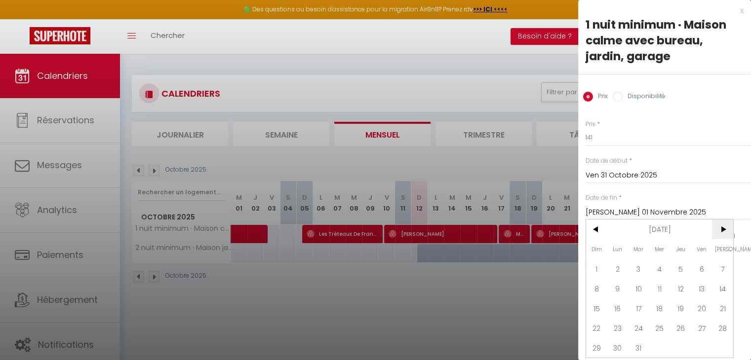
click at [723, 231] on span ">" at bounding box center [722, 230] width 21 height 20
click at [724, 231] on span ">" at bounding box center [722, 230] width 21 height 20
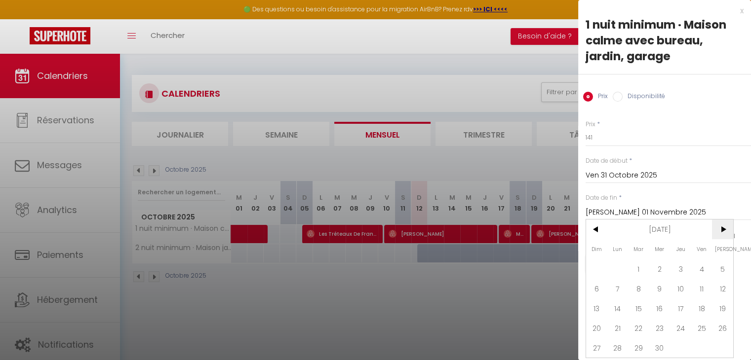
click at [724, 231] on span ">" at bounding box center [722, 230] width 21 height 20
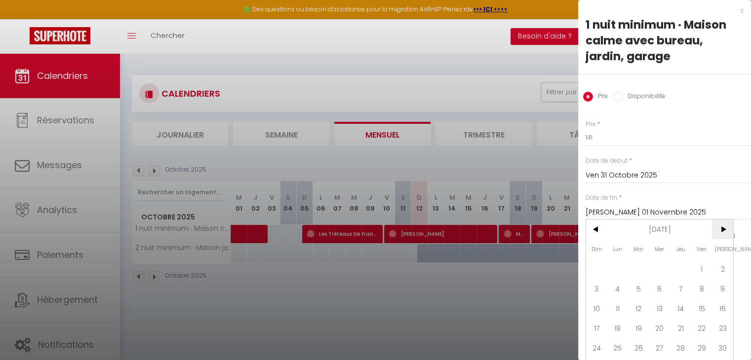
click at [724, 231] on span ">" at bounding box center [722, 230] width 21 height 20
click at [724, 230] on span ">" at bounding box center [722, 230] width 21 height 20
click at [725, 230] on span ">" at bounding box center [722, 230] width 21 height 20
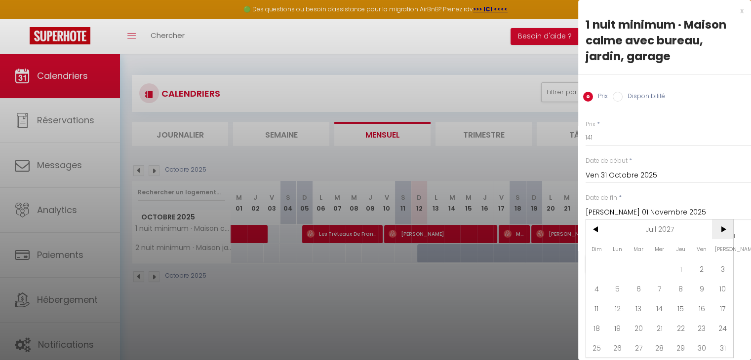
click at [725, 230] on span ">" at bounding box center [722, 230] width 21 height 20
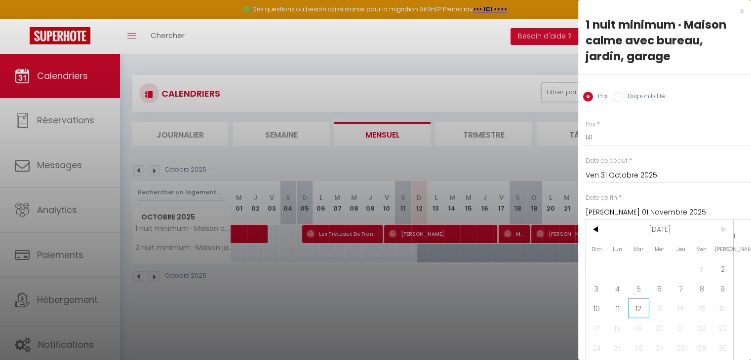
click at [633, 314] on span "12" at bounding box center [638, 309] width 21 height 20
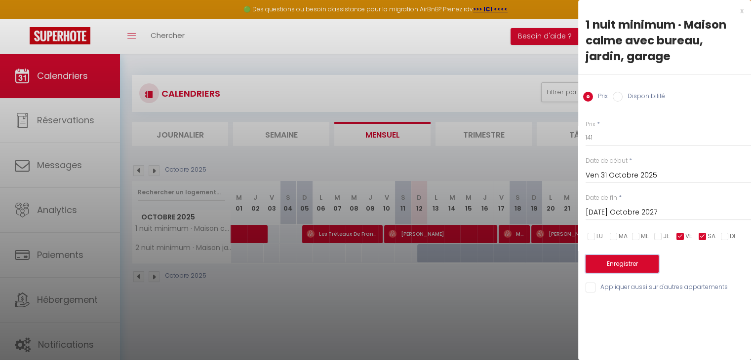
click at [612, 266] on button "Enregistrer" at bounding box center [621, 264] width 73 height 18
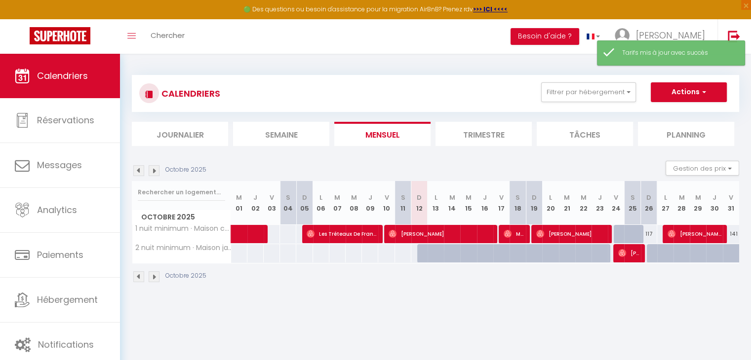
click at [152, 172] on img at bounding box center [154, 170] width 11 height 11
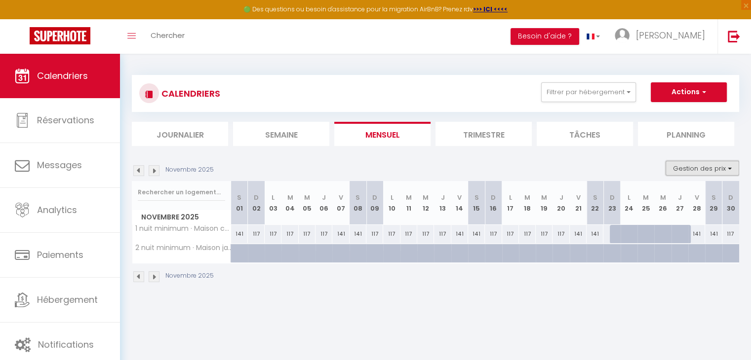
click at [698, 166] on button "Gestion des prix" at bounding box center [702, 168] width 74 height 15
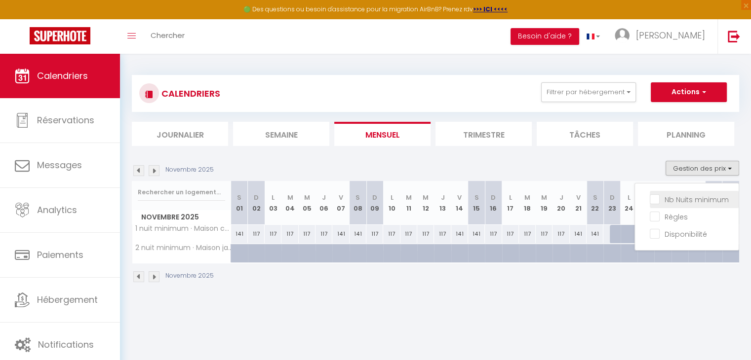
click at [685, 196] on input "Nb Nuits minimum" at bounding box center [694, 199] width 89 height 10
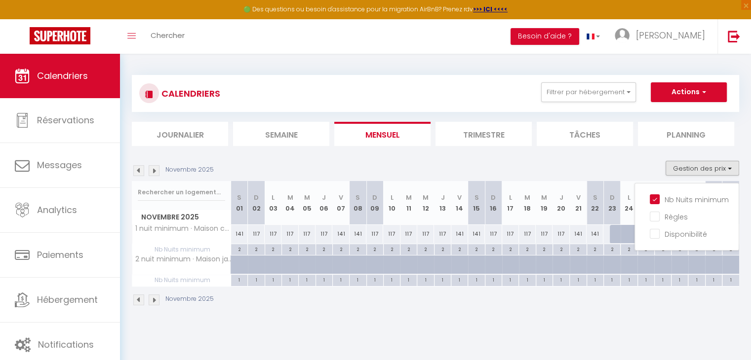
click at [385, 328] on body "🟢 Des questions ou besoin d'assistance pour la migration AirBnB? Prenez rdv >>>…" at bounding box center [375, 234] width 751 height 360
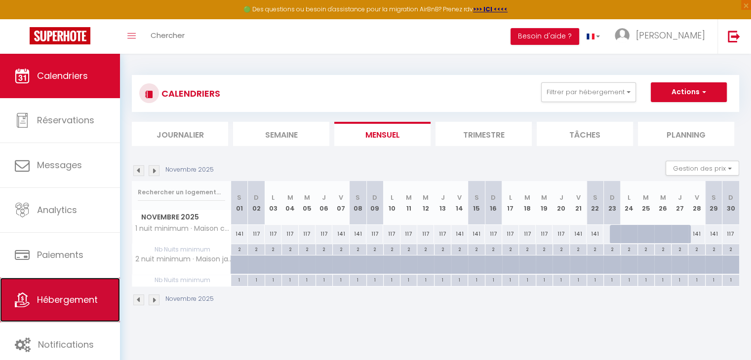
click at [93, 299] on span "Hébergement" at bounding box center [67, 300] width 61 height 12
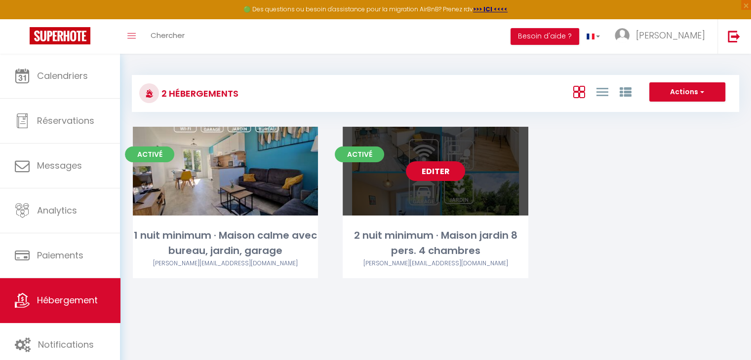
click at [447, 167] on link "Editer" at bounding box center [435, 171] width 59 height 20
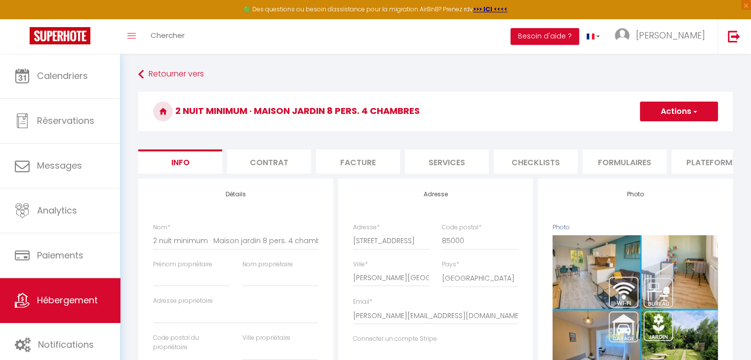
click at [658, 113] on button "Actions" at bounding box center [679, 112] width 78 height 20
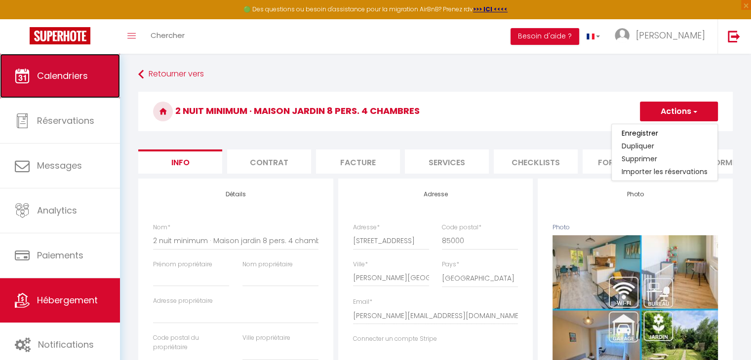
click at [102, 70] on link "Calendriers" at bounding box center [60, 76] width 120 height 44
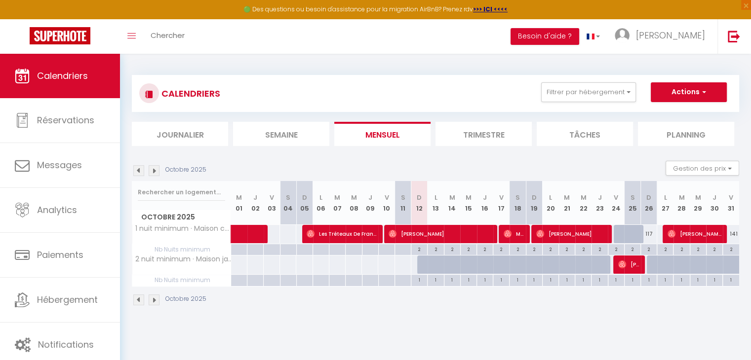
click at [154, 171] on img at bounding box center [154, 170] width 11 height 11
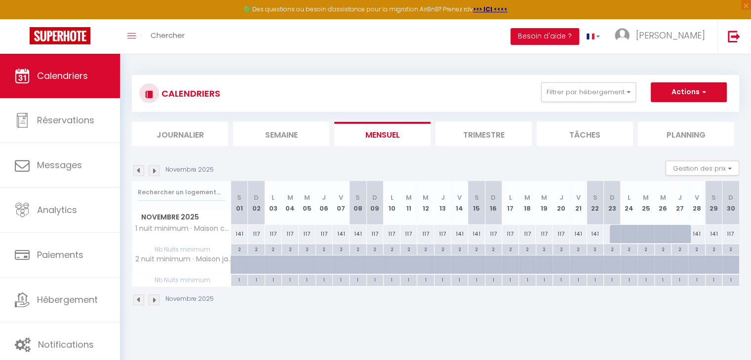
click at [155, 171] on img at bounding box center [154, 170] width 11 height 11
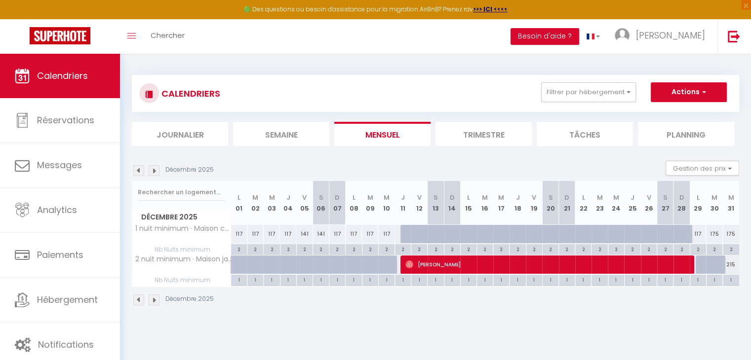
click at [134, 173] on img at bounding box center [138, 170] width 11 height 11
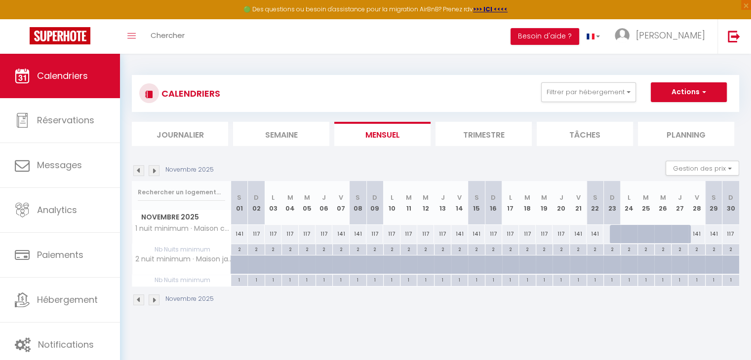
click at [134, 173] on img at bounding box center [138, 170] width 11 height 11
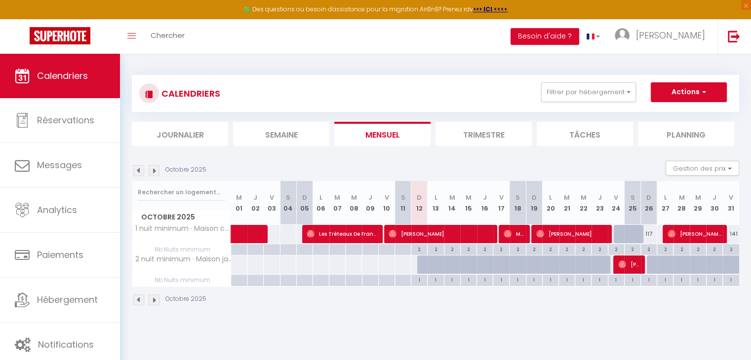
click at [154, 171] on img at bounding box center [154, 170] width 11 height 11
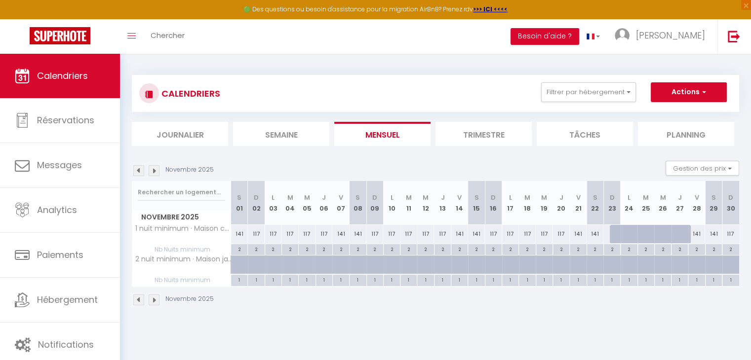
click at [154, 171] on img at bounding box center [154, 170] width 11 height 11
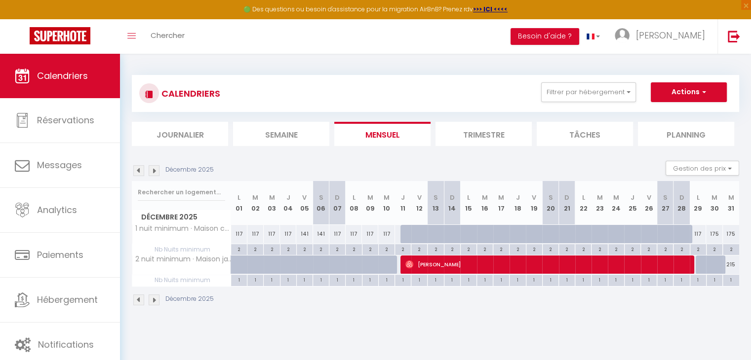
click at [154, 171] on img at bounding box center [154, 170] width 11 height 11
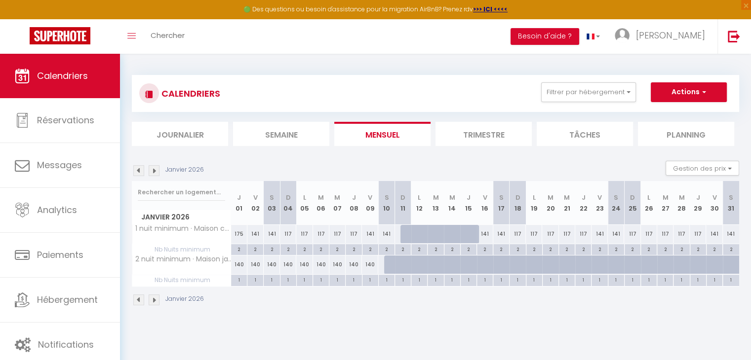
click at [154, 171] on img at bounding box center [154, 170] width 11 height 11
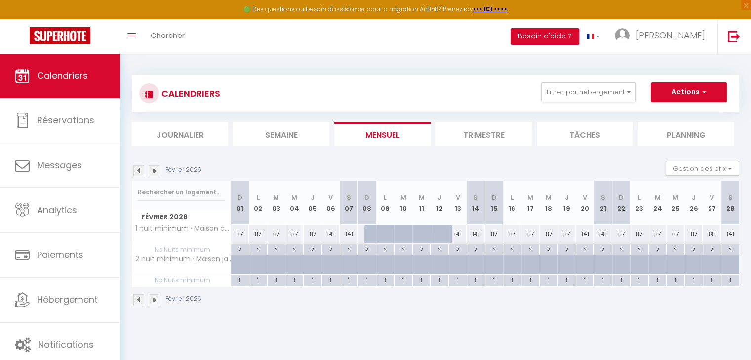
click at [154, 171] on img at bounding box center [154, 170] width 11 height 11
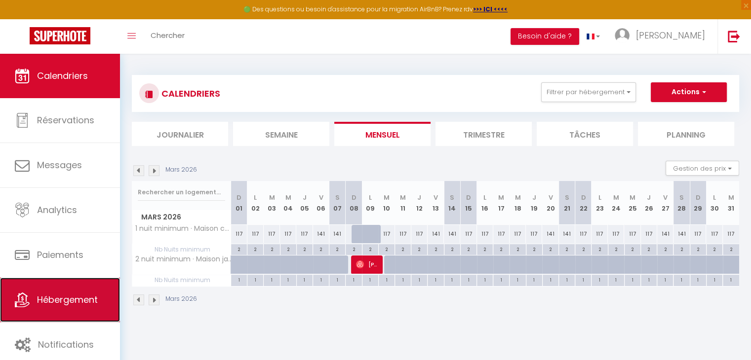
click at [55, 299] on span "Hébergement" at bounding box center [67, 300] width 61 height 12
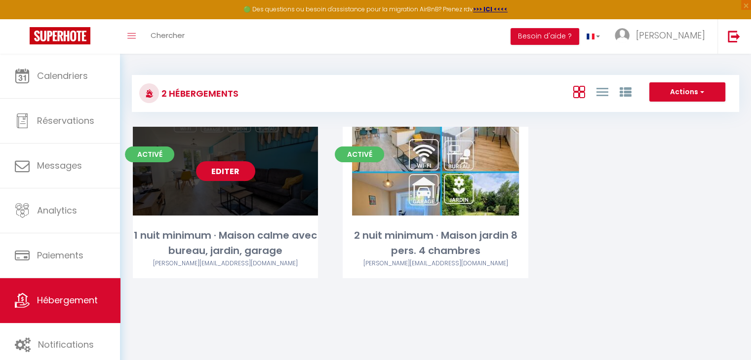
click at [229, 172] on link "Editer" at bounding box center [225, 171] width 59 height 20
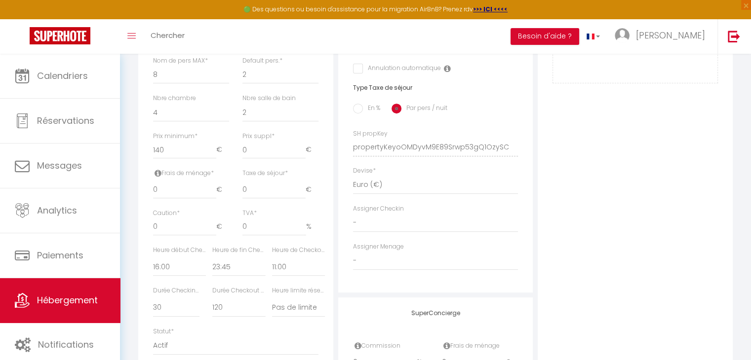
scroll to position [516, 0]
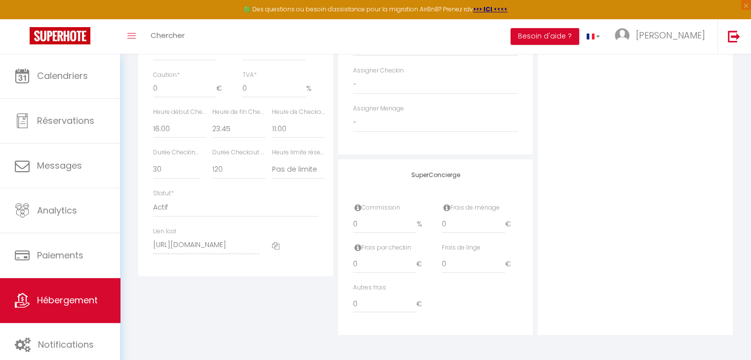
click at [274, 248] on icon at bounding box center [275, 245] width 7 height 7
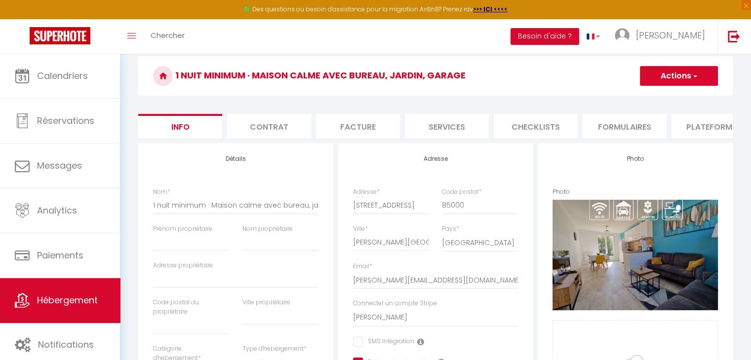
scroll to position [0, 0]
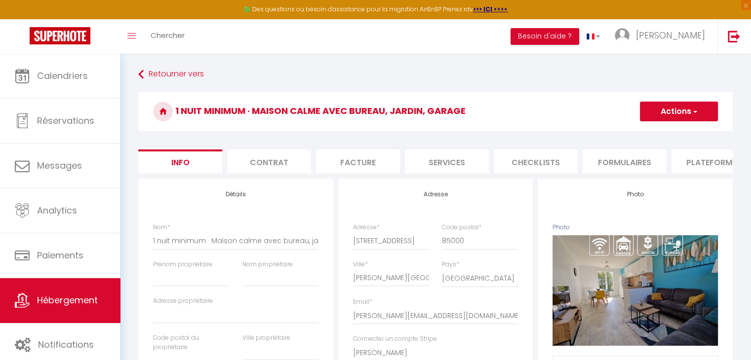
click at [709, 162] on li "Plateformes" at bounding box center [713, 162] width 84 height 24
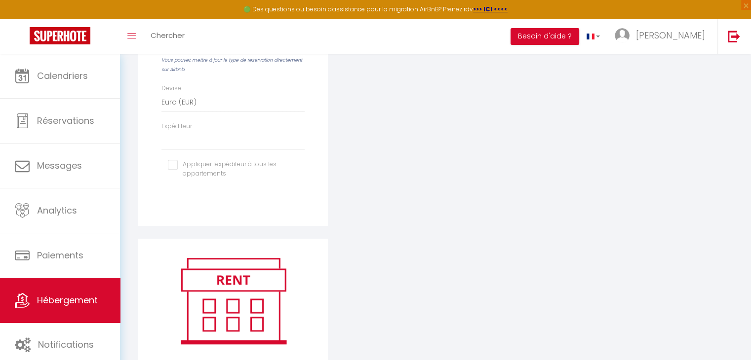
scroll to position [346, 0]
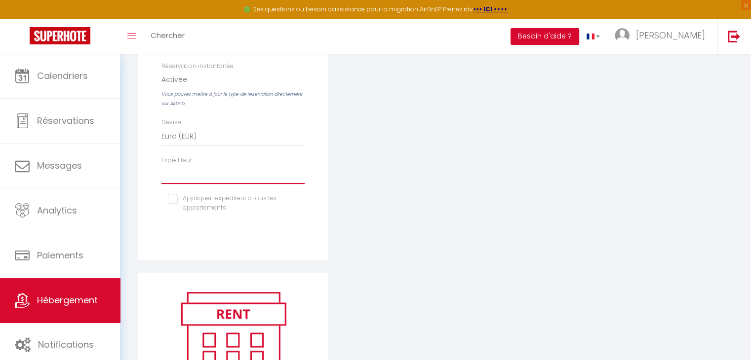
click at [188, 176] on select "julien.besse@live.fr" at bounding box center [232, 174] width 143 height 19
click at [161, 172] on select "julien.besse@live.fr" at bounding box center [232, 174] width 143 height 19
click at [186, 204] on input "checkbox" at bounding box center [233, 199] width 130 height 10
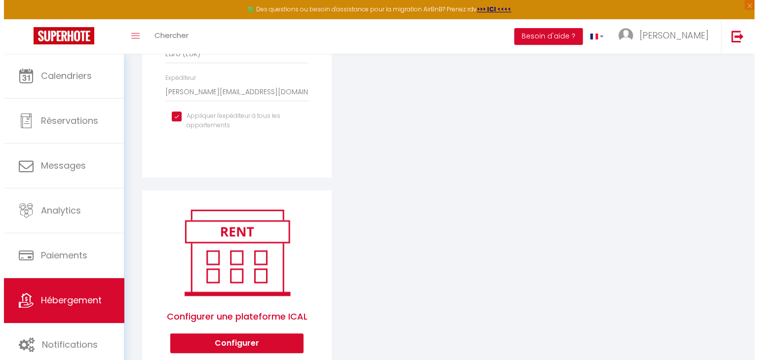
scroll to position [466, 0]
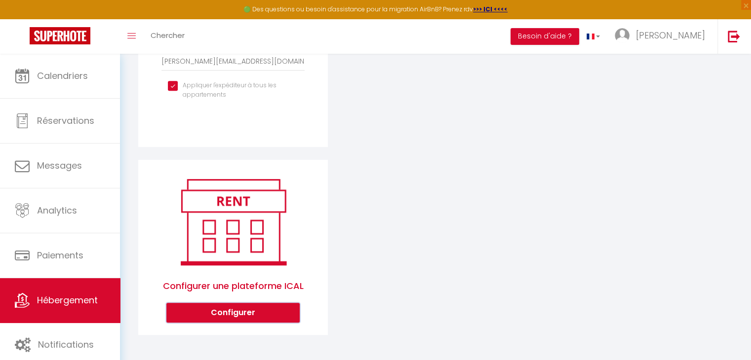
click at [232, 314] on button "Configurer" at bounding box center [232, 313] width 133 height 20
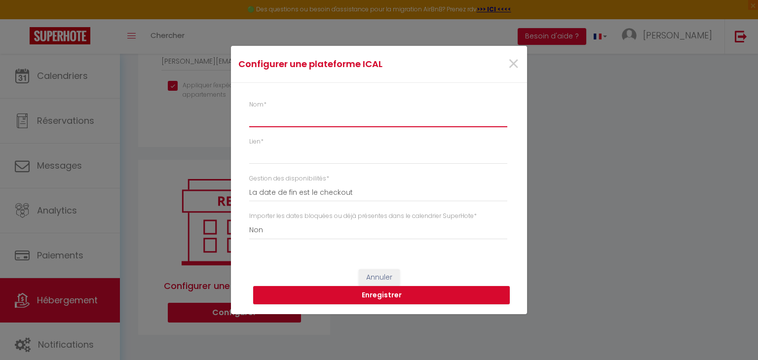
click at [285, 113] on input "Nom *" at bounding box center [378, 119] width 258 height 18
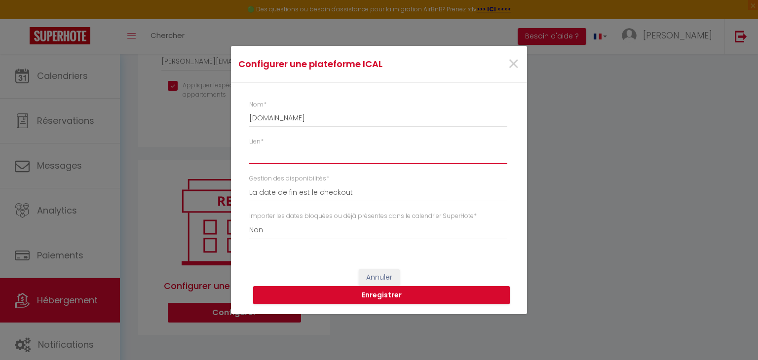
click at [282, 161] on input "Lien *" at bounding box center [378, 155] width 258 height 18
paste input "https://ical.booking.com/v1/export?t=b0e2a6df-9f5c-4352-93a9-0fa0893d9a84"
click at [326, 295] on button "Enregistrer" at bounding box center [381, 295] width 257 height 19
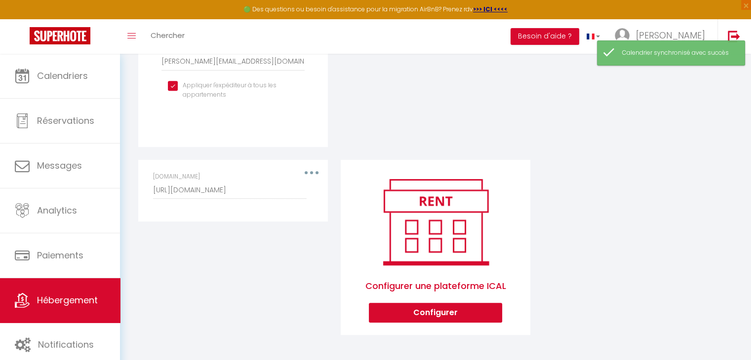
scroll to position [71, 0]
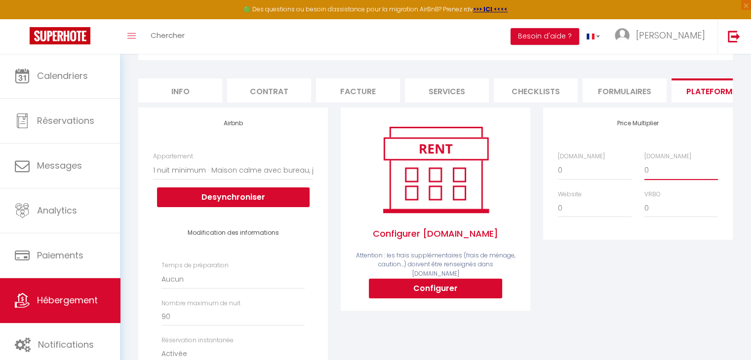
click at [663, 179] on select "0 + 1 % + 2 % + 3 % + 4 % + 5 % + 6 % + 7 % + 8 % + 9 %" at bounding box center [681, 170] width 74 height 19
click at [644, 168] on select "0 + 1 % + 2 % + 3 % + 4 % + 5 % + 6 % + 7 % + 8 % + 9 %" at bounding box center [681, 170] width 74 height 19
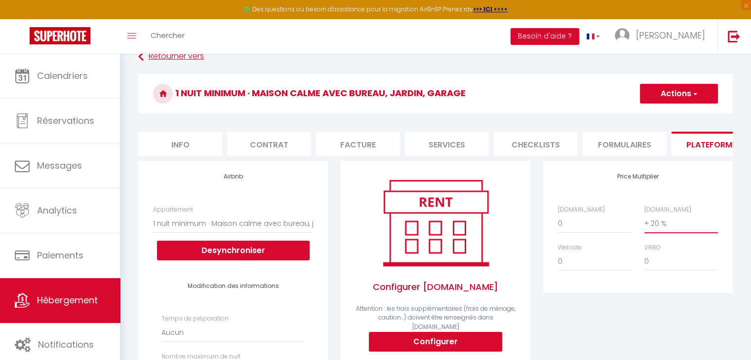
scroll to position [0, 0]
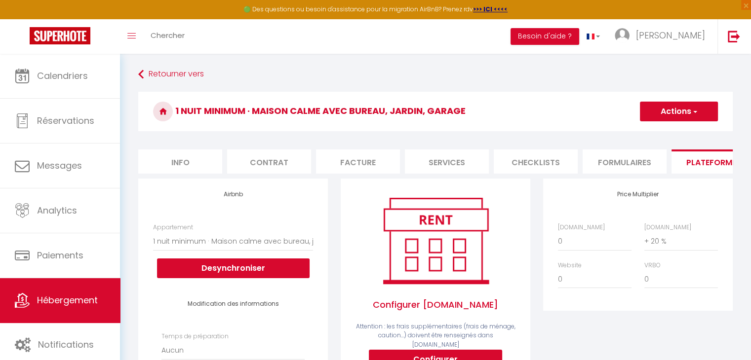
click at [663, 104] on button "Actions" at bounding box center [679, 112] width 78 height 20
click at [661, 131] on link "Enregistrer" at bounding box center [678, 133] width 78 height 13
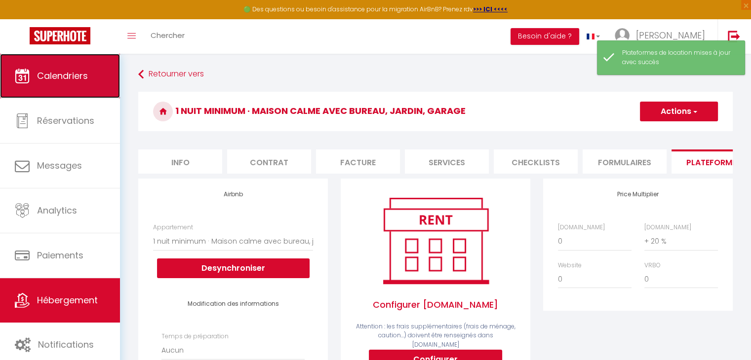
click at [31, 68] on link "Calendriers" at bounding box center [60, 76] width 120 height 44
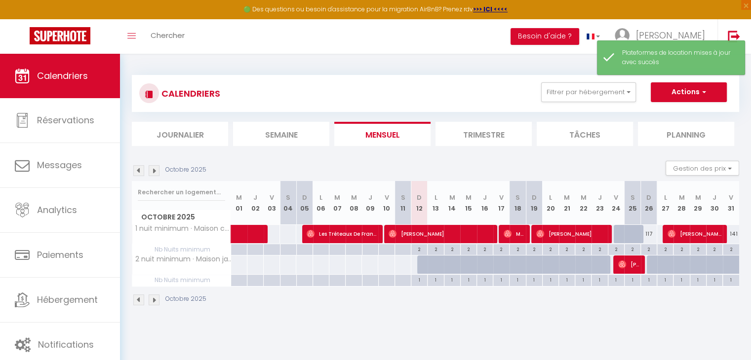
click at [154, 172] on img at bounding box center [154, 170] width 11 height 11
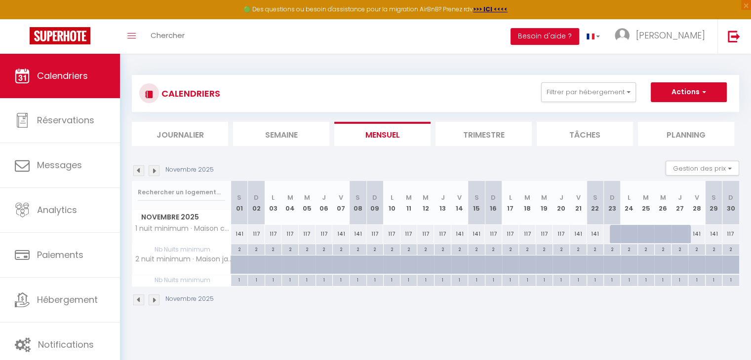
click at [154, 172] on img at bounding box center [154, 170] width 11 height 11
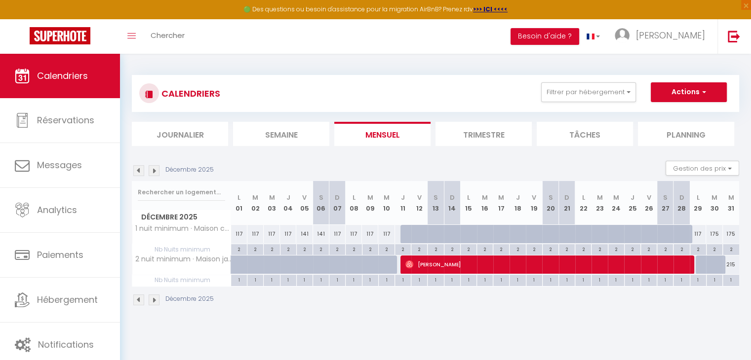
click at [154, 172] on img at bounding box center [154, 170] width 11 height 11
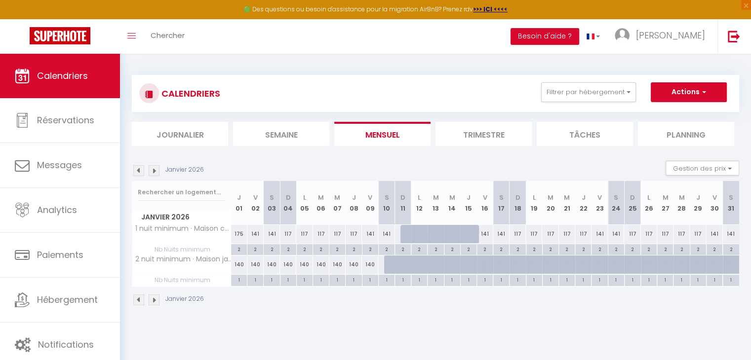
click at [153, 172] on img at bounding box center [154, 170] width 11 height 11
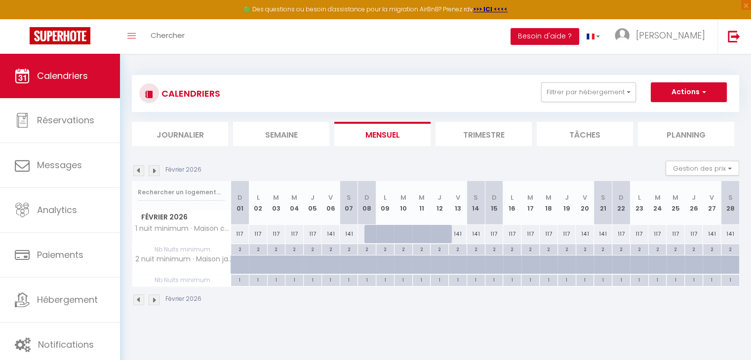
click at [153, 172] on img at bounding box center [154, 170] width 11 height 11
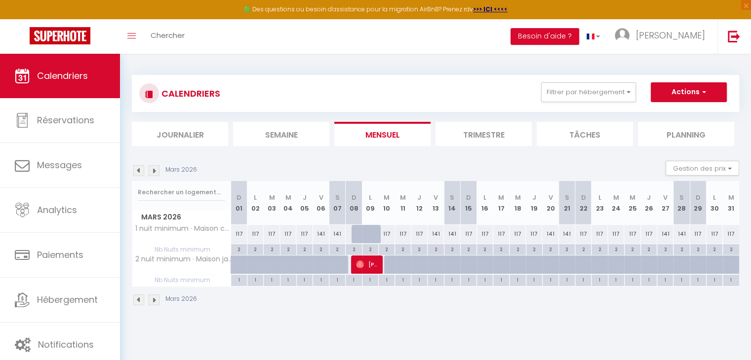
click at [151, 172] on img at bounding box center [154, 170] width 11 height 11
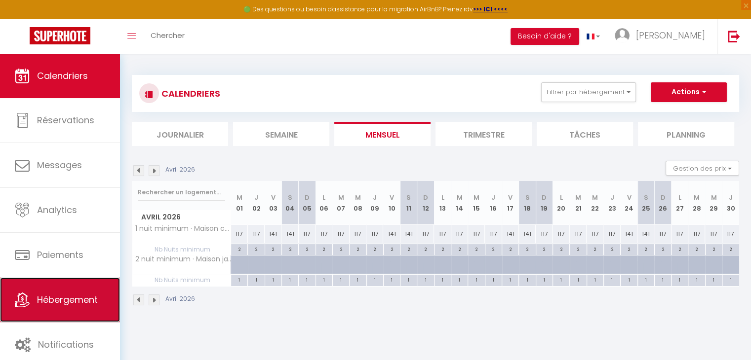
click at [58, 287] on link "Hébergement" at bounding box center [60, 300] width 120 height 44
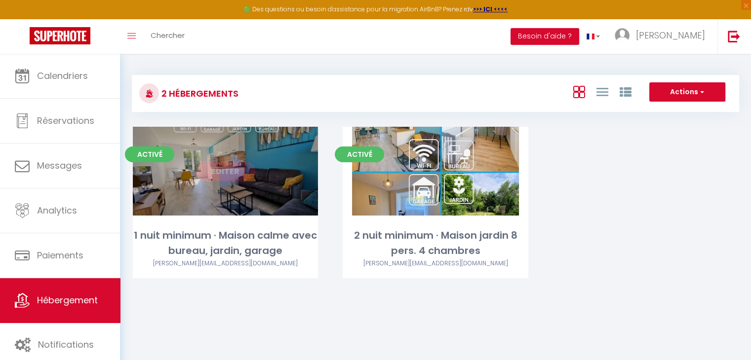
click at [225, 174] on link "Editer" at bounding box center [225, 171] width 59 height 20
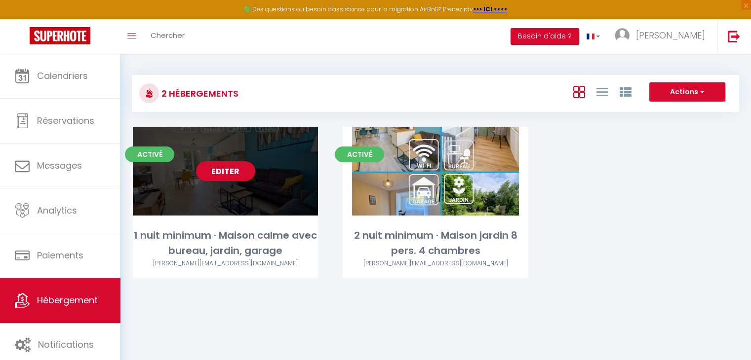
click at [225, 174] on link "Editer" at bounding box center [225, 171] width 59 height 20
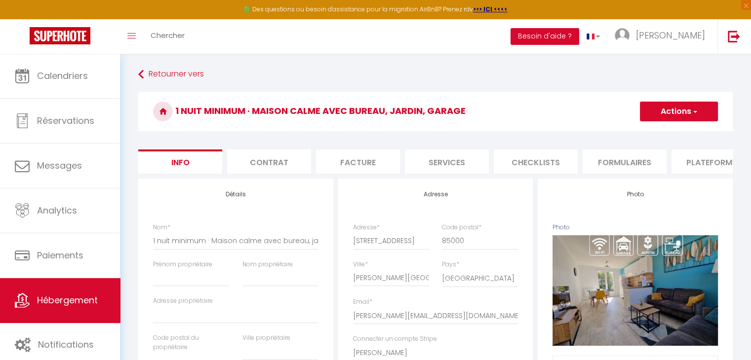
click at [716, 163] on li "Plateformes" at bounding box center [713, 162] width 84 height 24
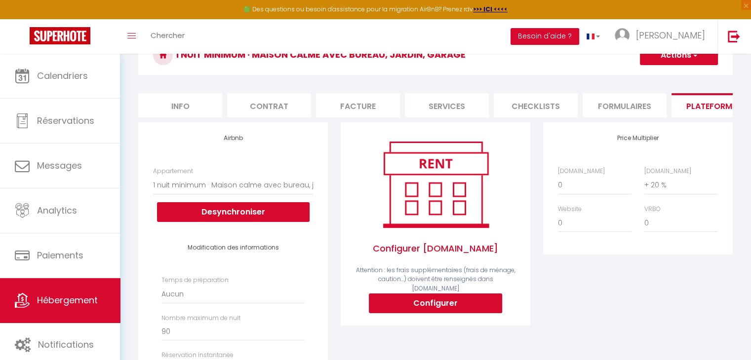
scroll to position [99, 0]
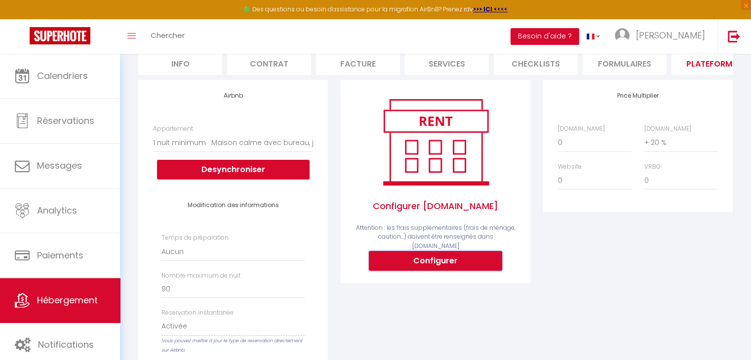
click at [460, 261] on button "Configurer" at bounding box center [435, 261] width 133 height 20
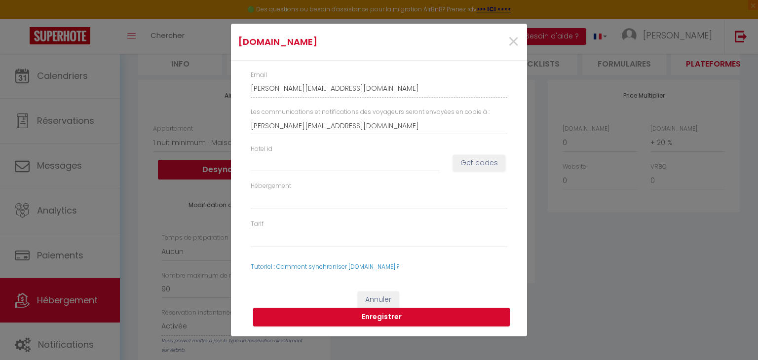
click at [442, 261] on div "Email julien-besse-c0q758zh_property@reply.superhote.com Les communications et …" at bounding box center [379, 171] width 296 height 221
click at [269, 157] on input "Hotel id" at bounding box center [345, 163] width 189 height 18
click at [476, 167] on button "Get codes" at bounding box center [479, 163] width 52 height 17
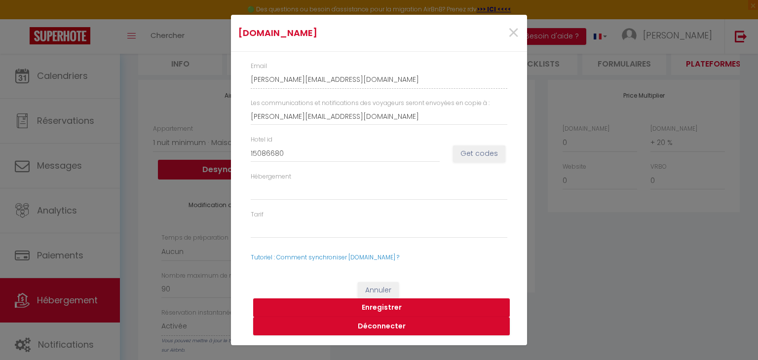
click at [361, 309] on button "Enregistrer" at bounding box center [381, 308] width 257 height 19
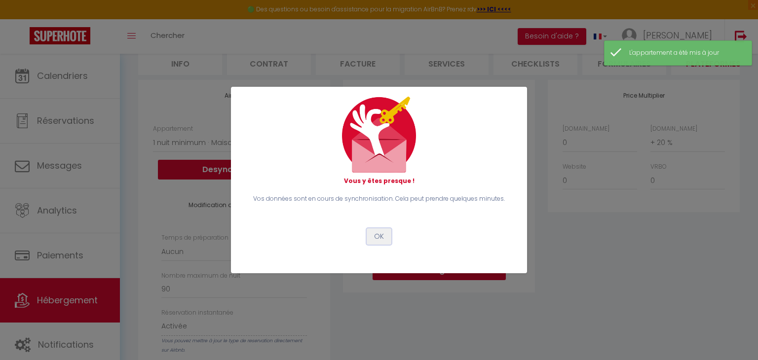
click at [384, 240] on button "OK" at bounding box center [379, 237] width 25 height 17
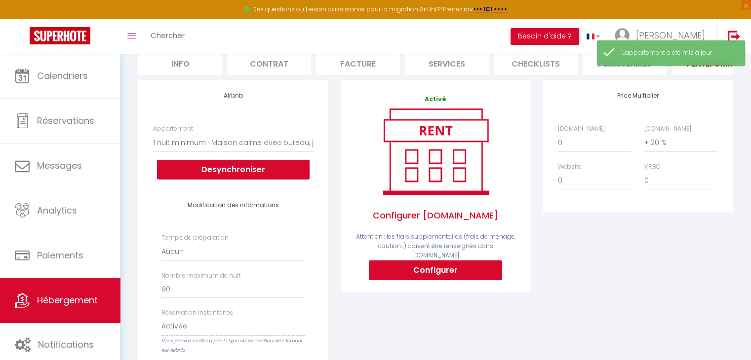
click at [381, 233] on span "Configurer Booking.com" at bounding box center [435, 216] width 160 height 34
